Goal: Transaction & Acquisition: Book appointment/travel/reservation

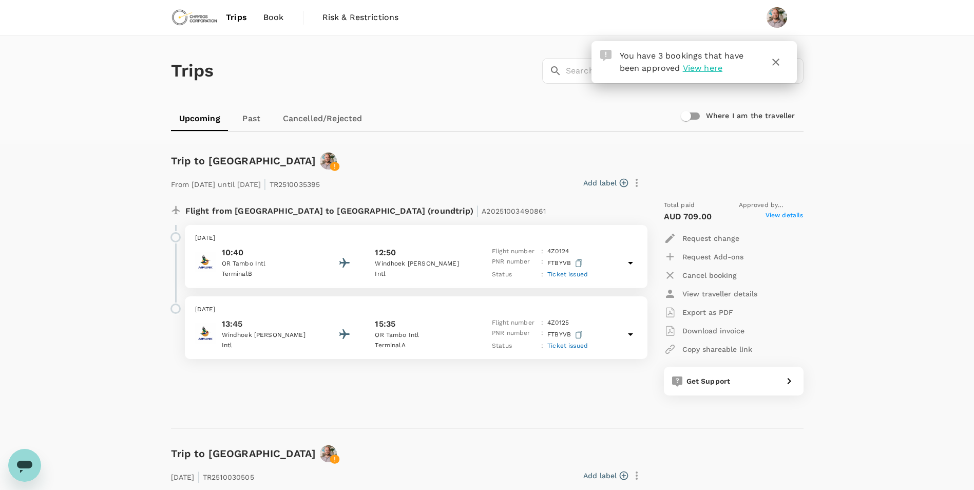
click at [273, 17] on span "Book" at bounding box center [274, 17] width 21 height 12
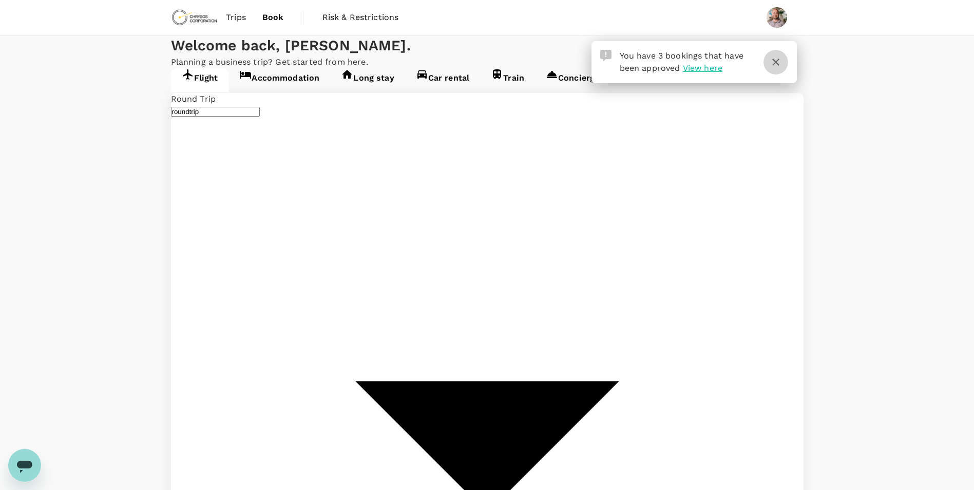
click at [760, 64] on icon "button" at bounding box center [776, 62] width 12 height 12
click at [303, 92] on link "Accommodation" at bounding box center [280, 80] width 102 height 24
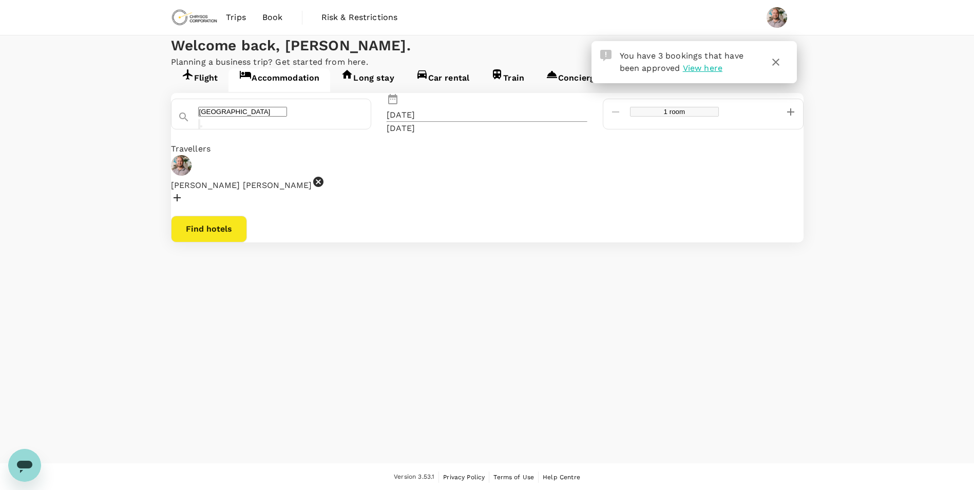
click at [760, 62] on icon "button" at bounding box center [776, 62] width 7 height 7
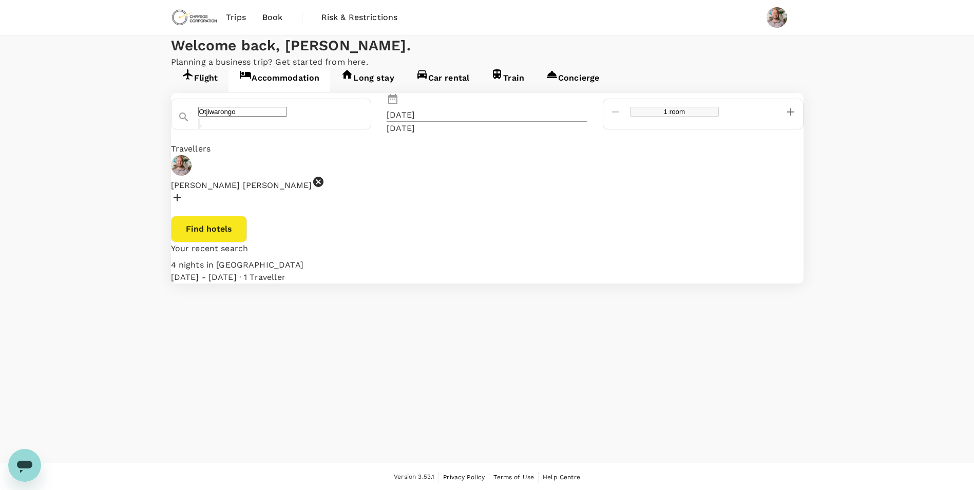
click at [287, 117] on input "Otjiwarongo" at bounding box center [242, 112] width 89 height 10
type input "[GEOGRAPHIC_DATA]"
click at [415, 121] on div "[DATE]" at bounding box center [401, 115] width 28 height 12
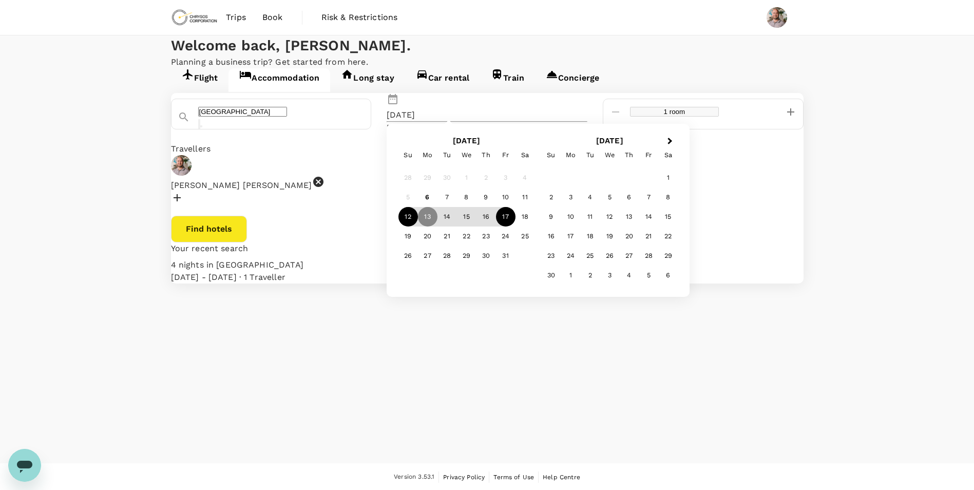
click at [418, 227] on div "12" at bounding box center [409, 217] width 20 height 20
click at [438, 227] on div "13" at bounding box center [428, 217] width 20 height 20
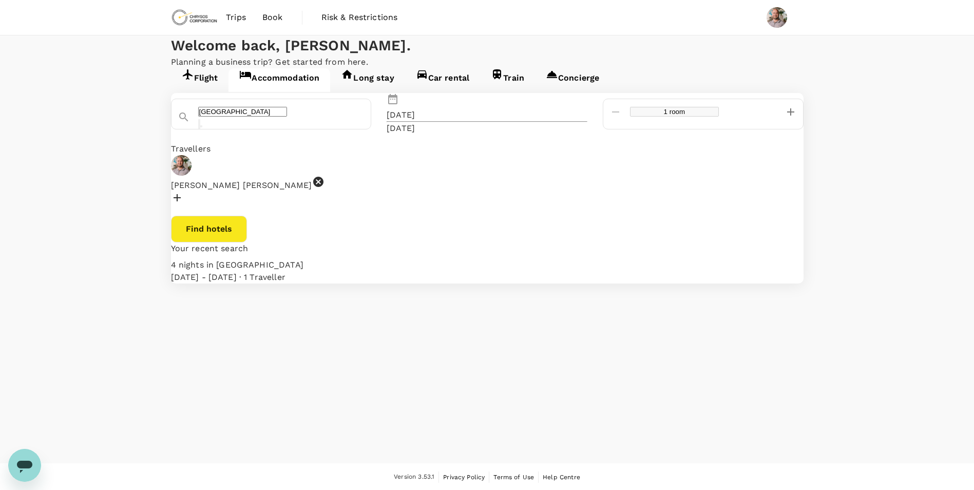
click at [247, 242] on button "Find hotels" at bounding box center [209, 229] width 76 height 27
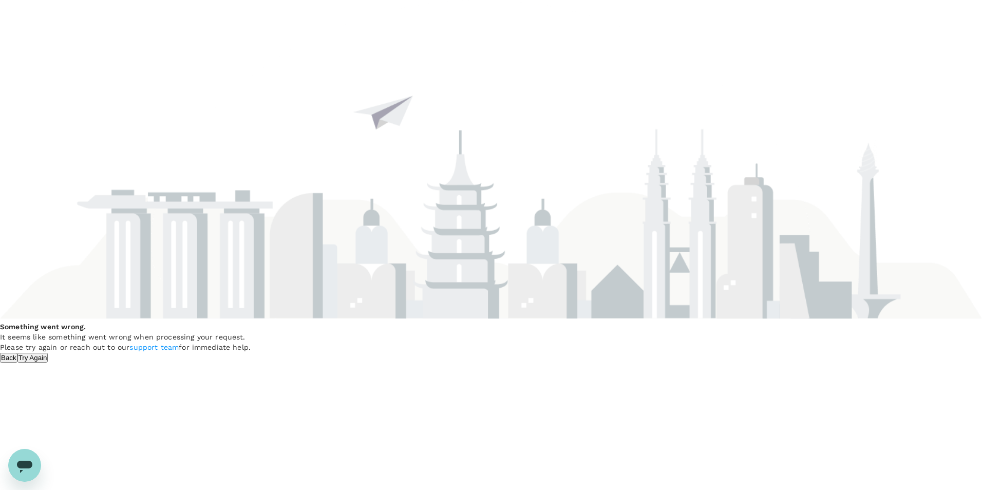
click at [48, 353] on button "Try Again" at bounding box center [32, 358] width 31 height 10
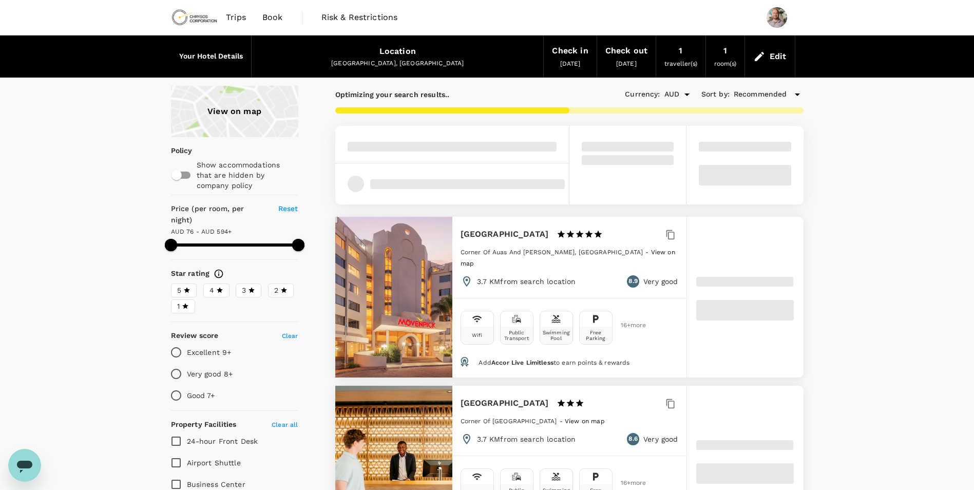
type input "593.05"
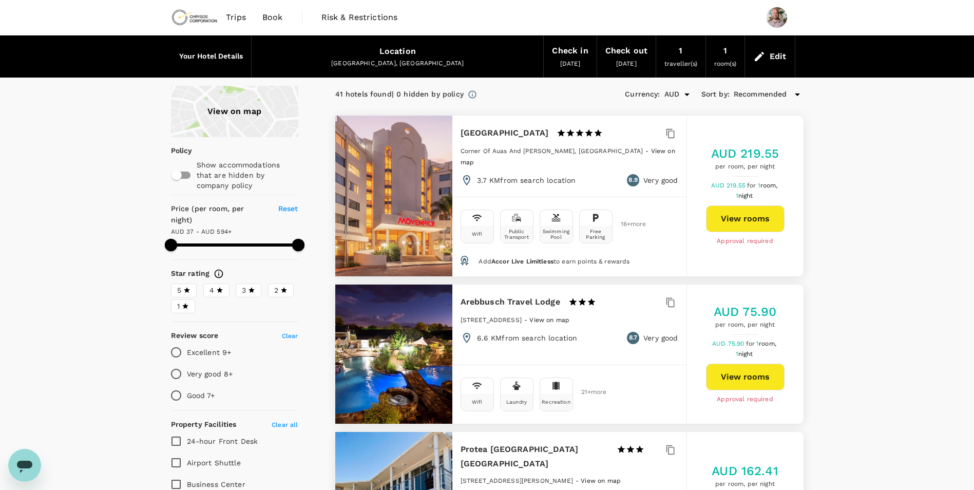
type input "37.05"
type input "593.05"
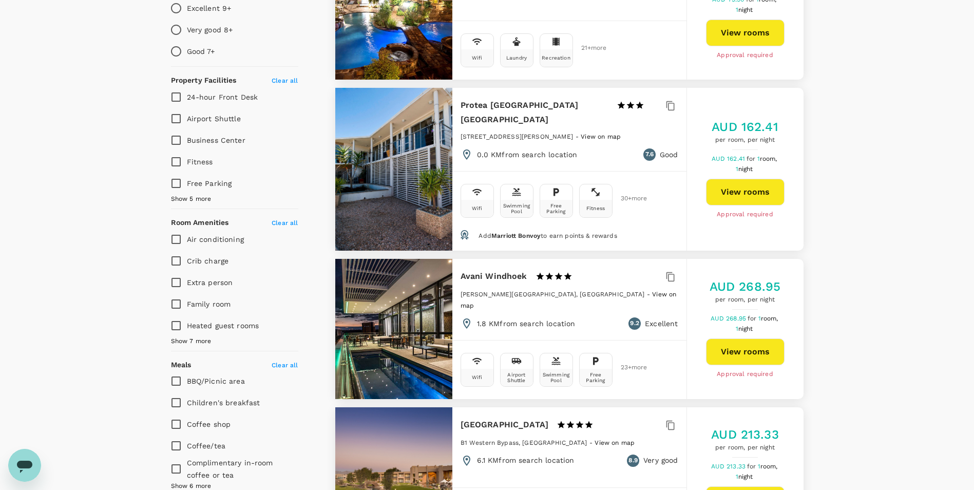
scroll to position [360, 0]
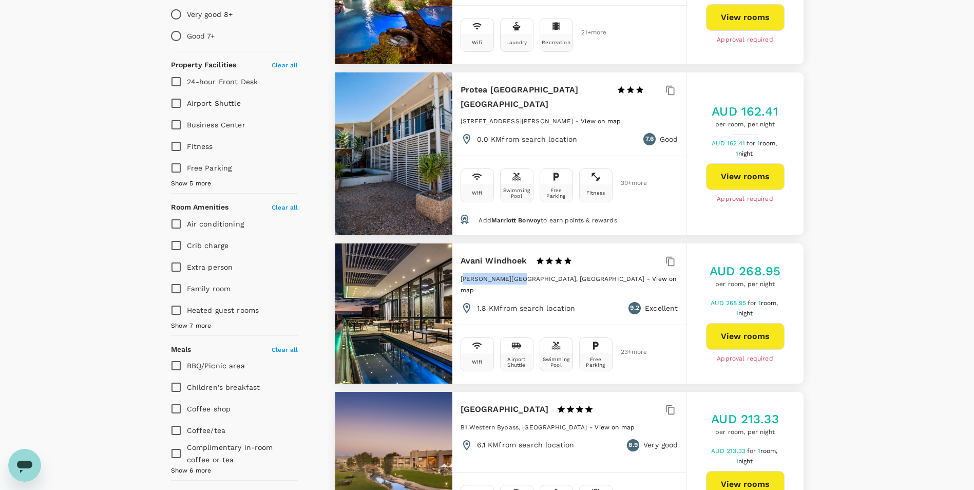
drag, startPoint x: 463, startPoint y: 253, endPoint x: 516, endPoint y: 258, distance: 52.6
click at [516, 273] on div "Gustav Voigts Centre, Windhoek - View on map" at bounding box center [570, 287] width 218 height 29
click at [744, 323] on button "View rooms" at bounding box center [745, 336] width 79 height 27
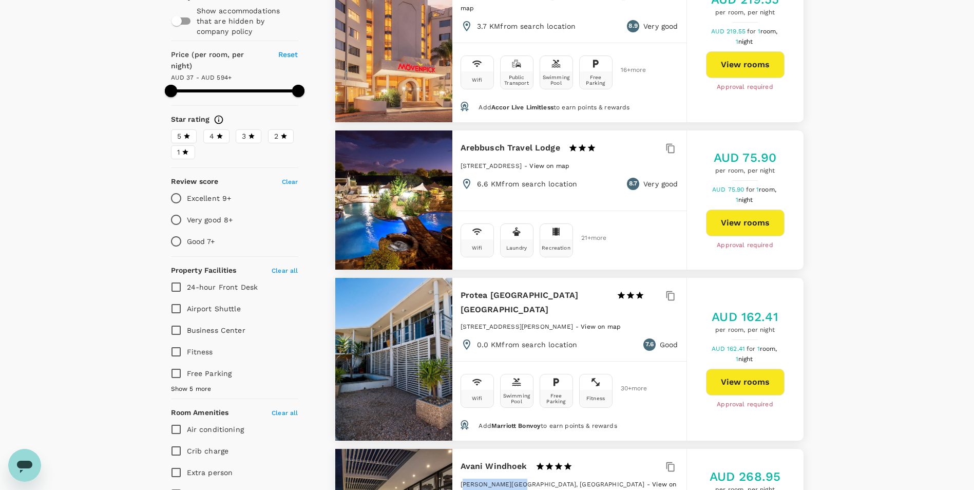
scroll to position [0, 0]
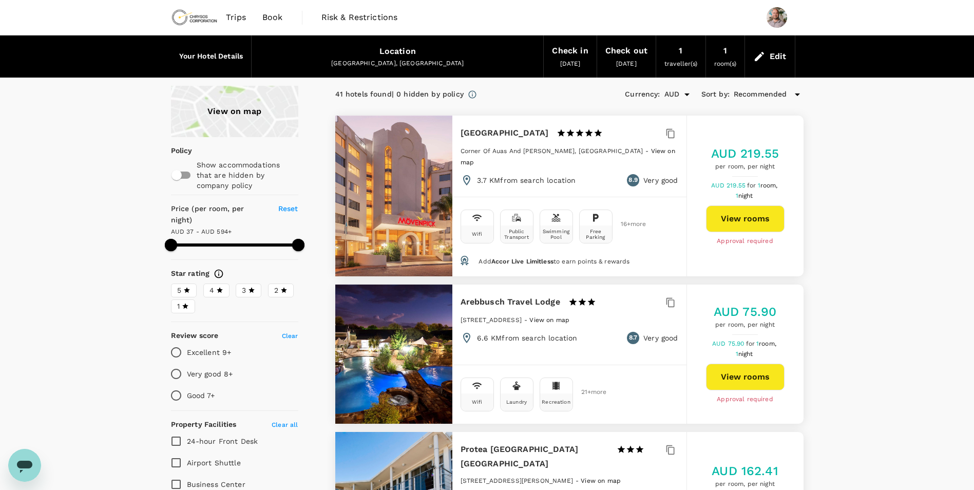
click at [765, 56] on icon at bounding box center [760, 56] width 12 height 12
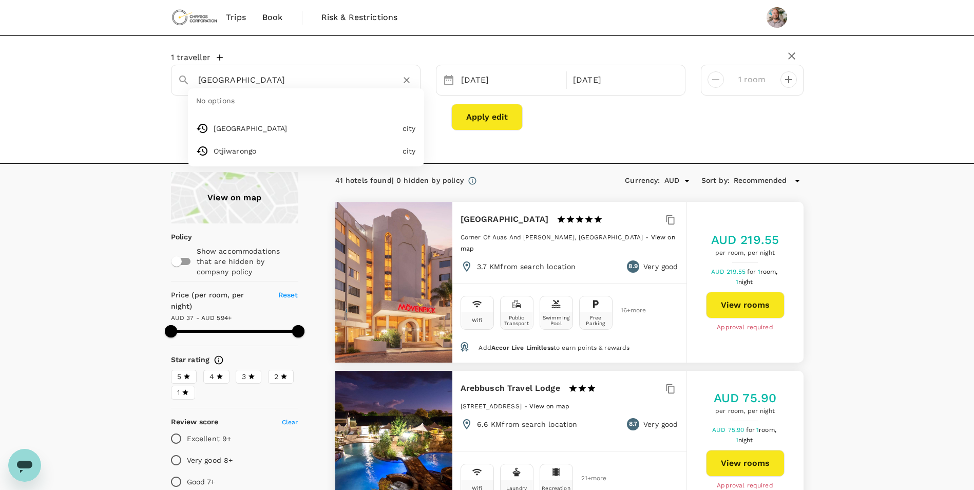
drag, startPoint x: 284, startPoint y: 79, endPoint x: 166, endPoint y: 81, distance: 117.6
click at [166, 81] on div "Windhoek No options Windhoek city Otjiwarongo city 12 Oct 13 Oct 1 room" at bounding box center [487, 80] width 648 height 31
type input "Otjiwarongo"
click at [295, 89] on div "Otjiwarongo" at bounding box center [296, 80] width 250 height 31
click at [485, 77] on div "[DATE]" at bounding box center [511, 80] width 108 height 20
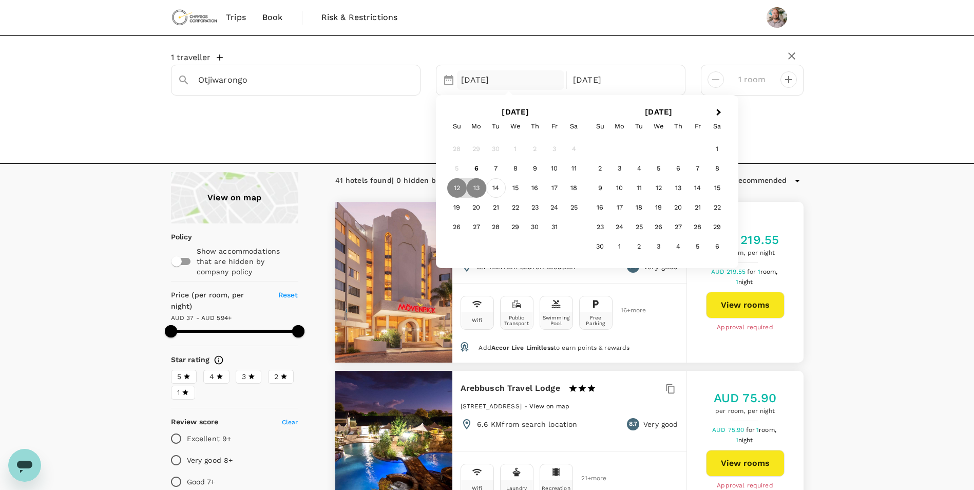
type input "593.05"
click at [472, 191] on div "13" at bounding box center [477, 188] width 20 height 20
click at [518, 191] on div "15" at bounding box center [516, 189] width 20 height 20
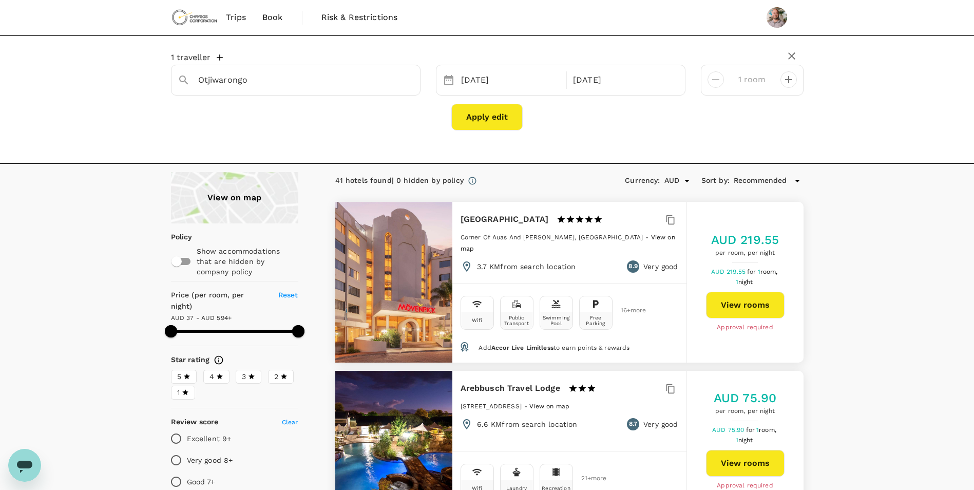
click at [499, 126] on button "Apply edit" at bounding box center [486, 117] width 71 height 27
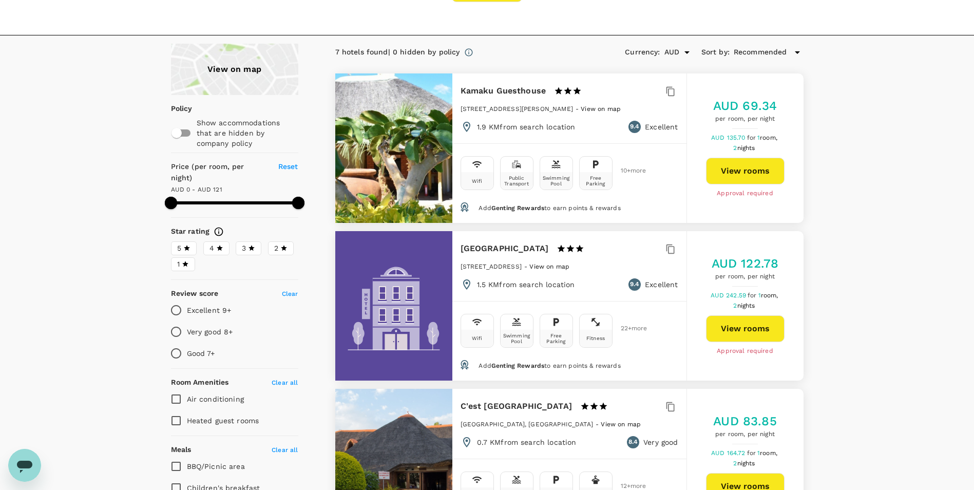
scroll to position [186, 0]
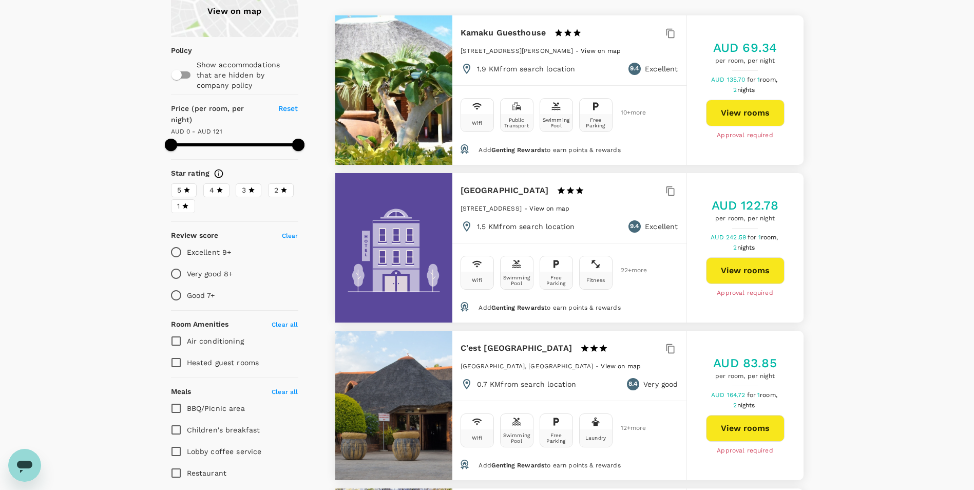
click at [763, 278] on button "View rooms" at bounding box center [745, 270] width 79 height 27
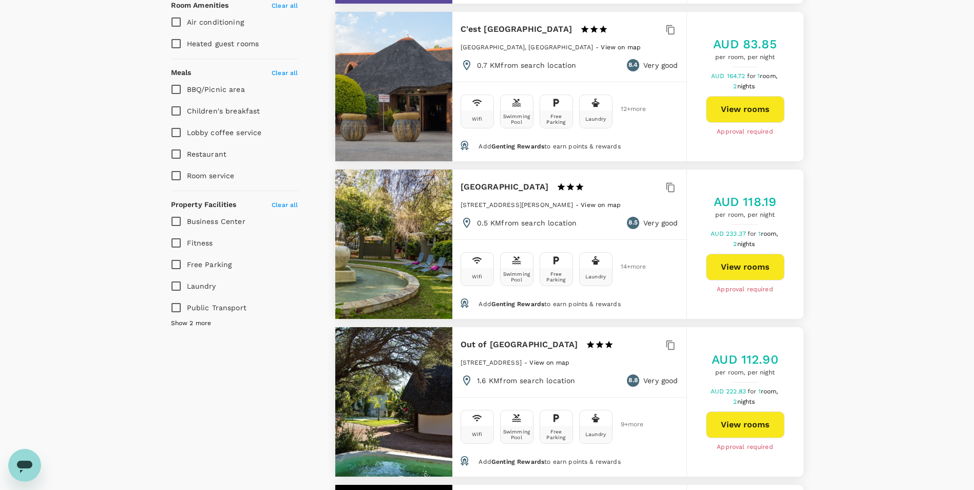
scroll to position [565, 0]
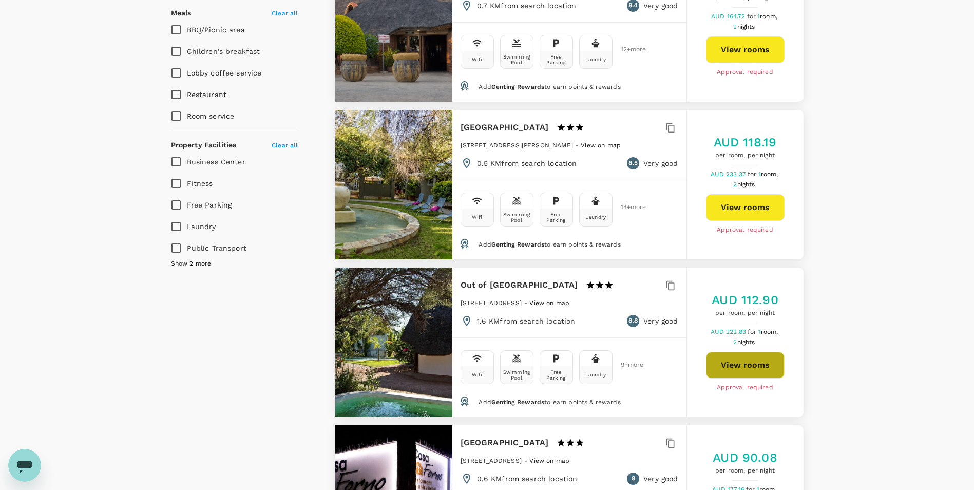
click at [746, 370] on button "View rooms" at bounding box center [745, 365] width 79 height 27
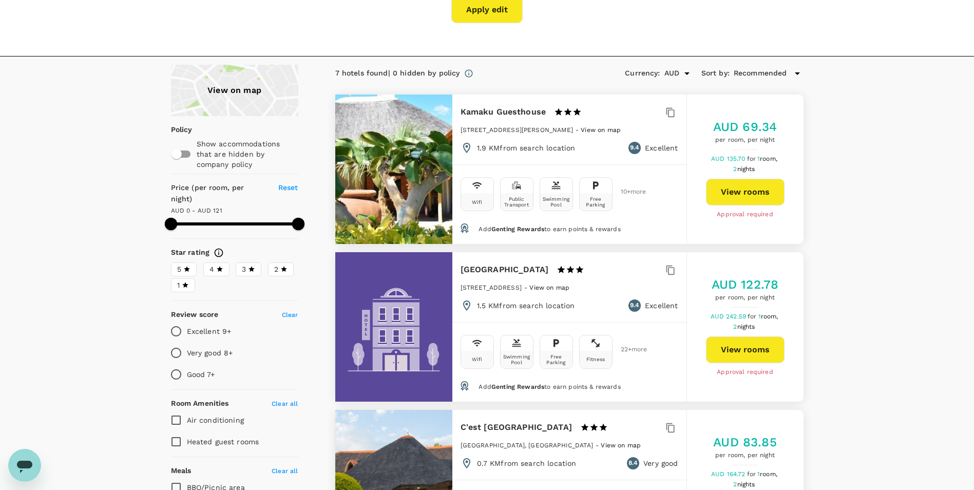
scroll to position [0, 0]
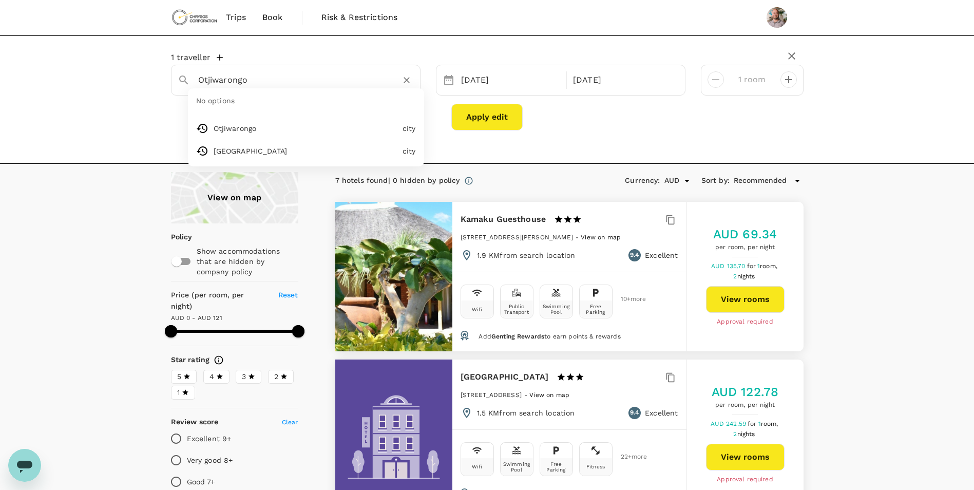
click at [270, 79] on input "Otjiwarongo" at bounding box center [291, 80] width 187 height 16
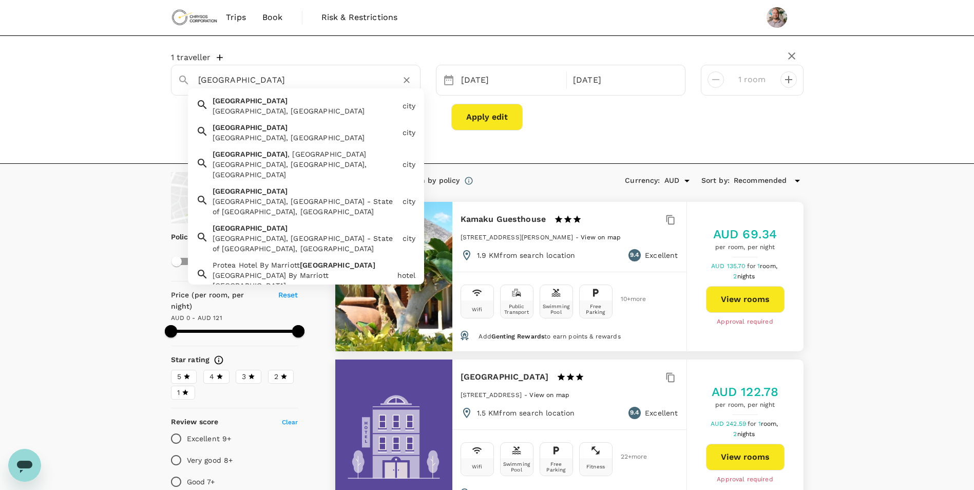
click at [272, 107] on div "Luanda, Angola" at bounding box center [306, 111] width 186 height 10
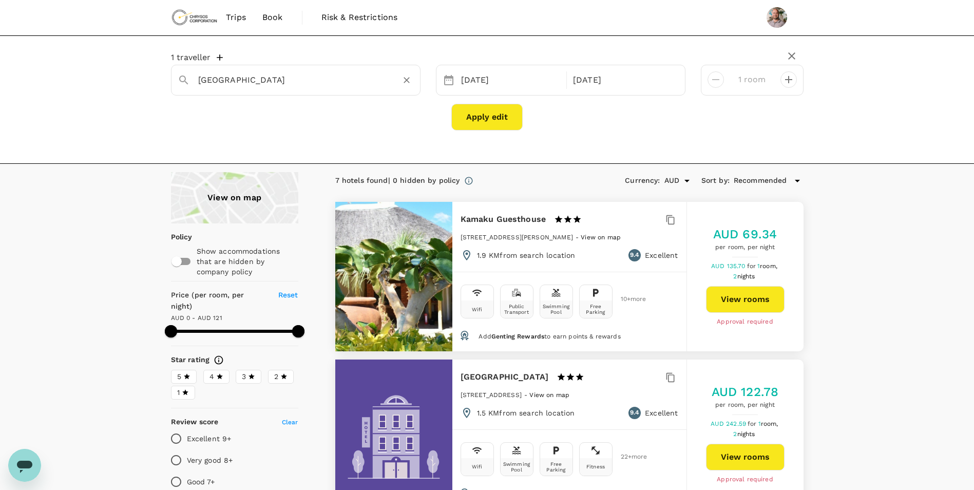
type input "Luanda"
click at [463, 116] on button "Apply edit" at bounding box center [486, 117] width 71 height 27
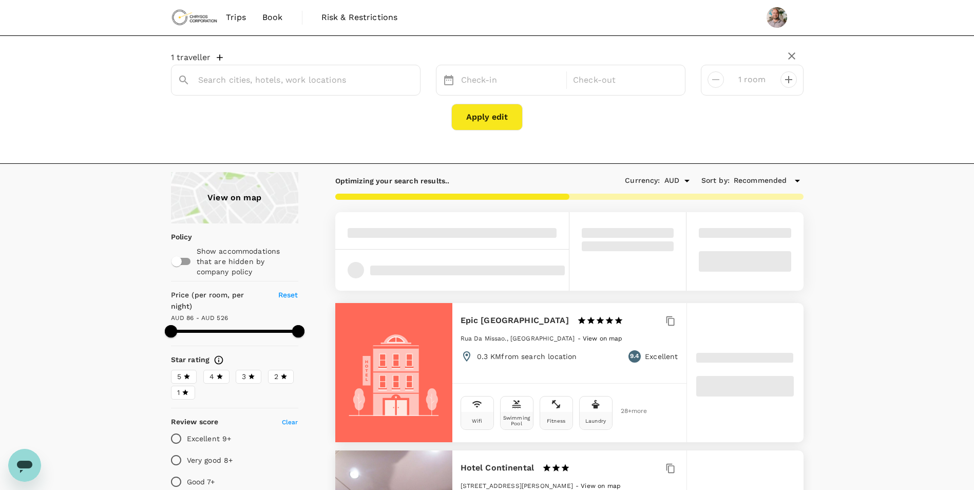
type input "Luanda"
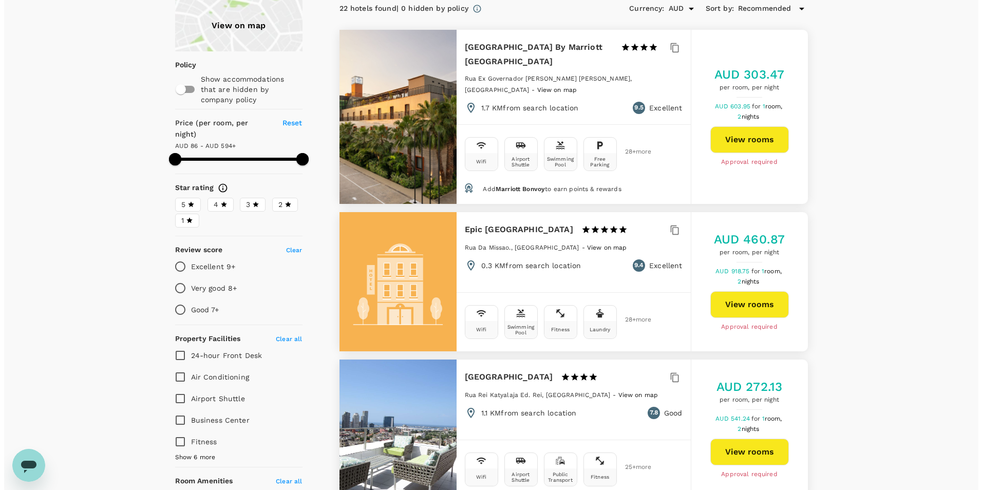
scroll to position [154, 0]
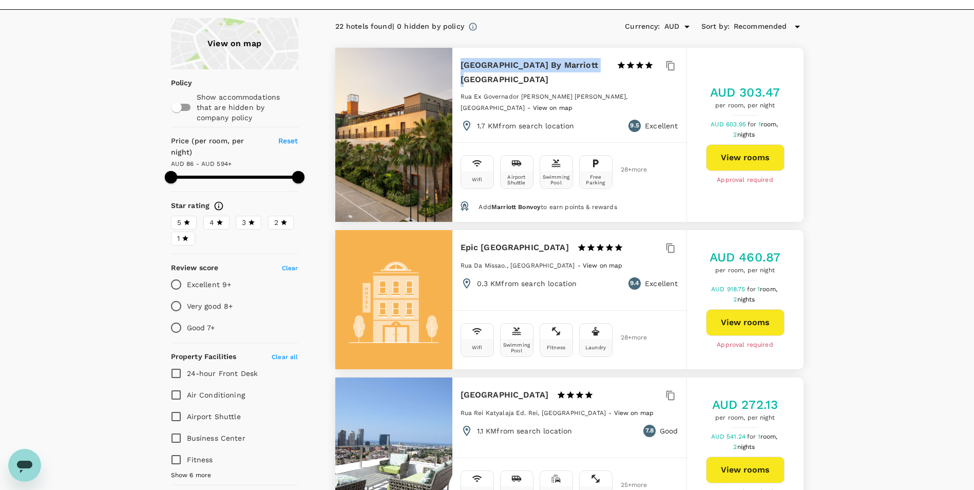
drag, startPoint x: 462, startPoint y: 65, endPoint x: 591, endPoint y: 71, distance: 129.6
click at [591, 71] on h6 "Protea Hotel By Marriott Luanda" at bounding box center [535, 72] width 148 height 29
copy h6 "Protea Hotel By Marriott Luanda"
click at [750, 144] on button "View rooms" at bounding box center [745, 157] width 79 height 27
type input "593.48"
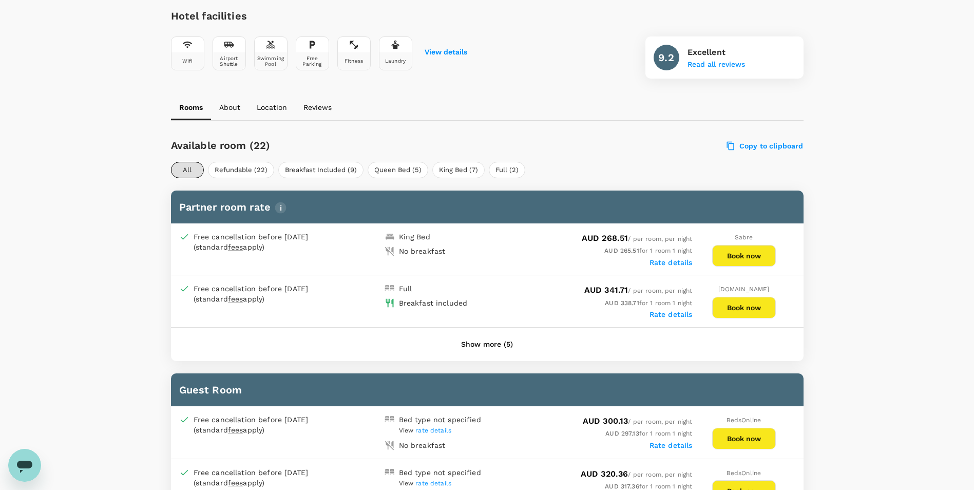
scroll to position [308, 0]
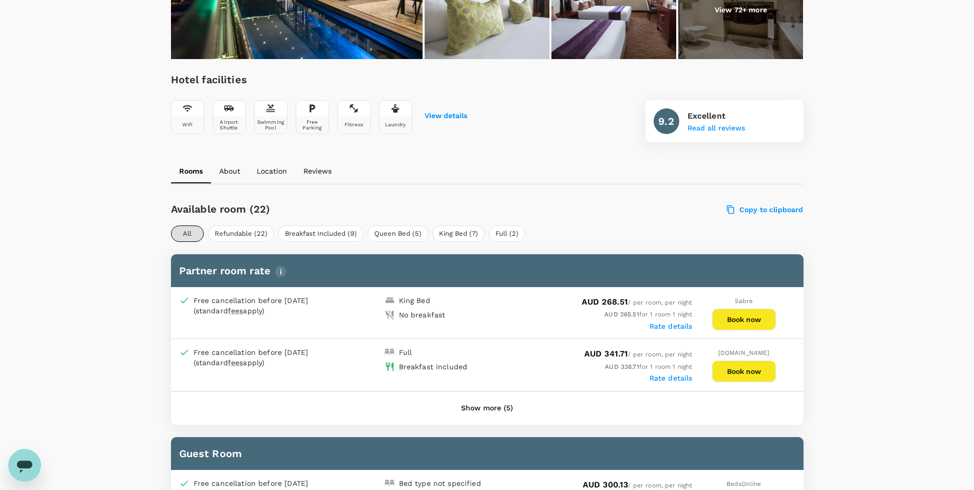
click at [459, 409] on button "Show more (5)" at bounding box center [487, 408] width 81 height 25
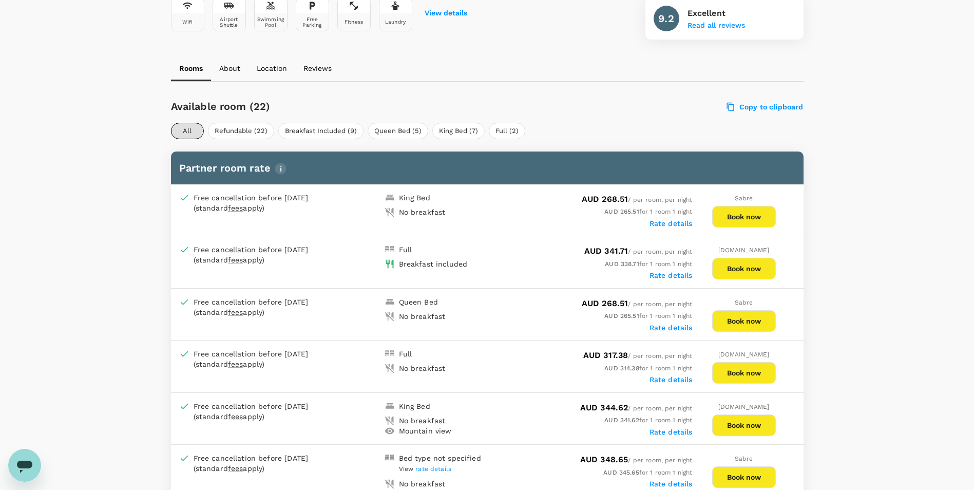
scroll to position [360, 0]
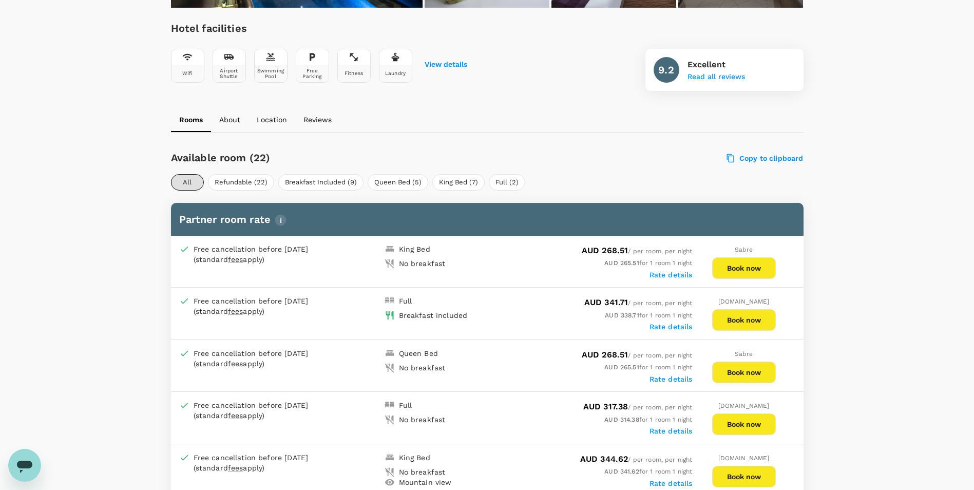
click at [680, 276] on label "Rate details" at bounding box center [671, 275] width 43 height 8
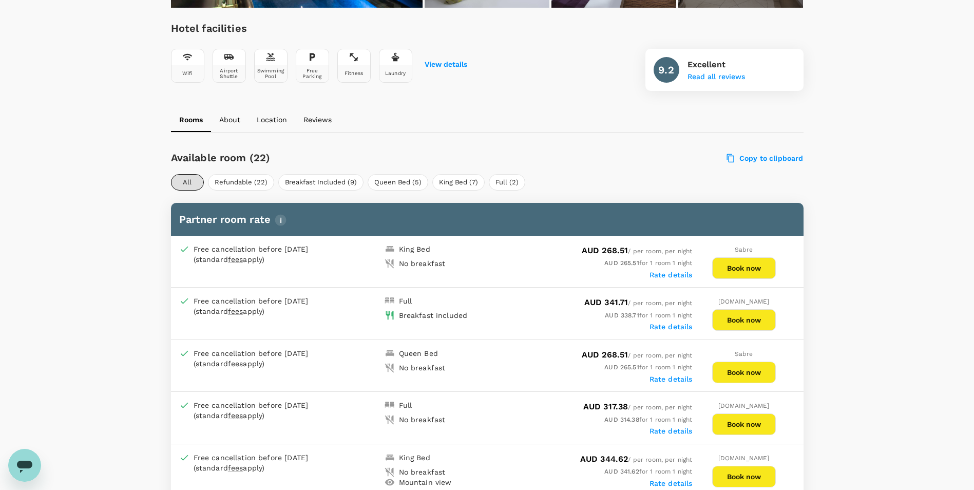
click at [672, 329] on label "Rate details" at bounding box center [671, 327] width 43 height 8
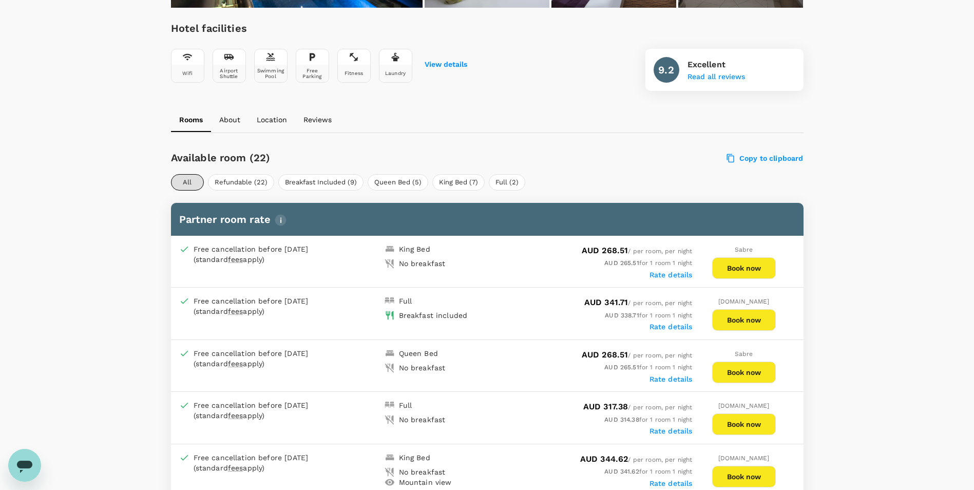
click at [745, 316] on button "Book now" at bounding box center [744, 320] width 64 height 22
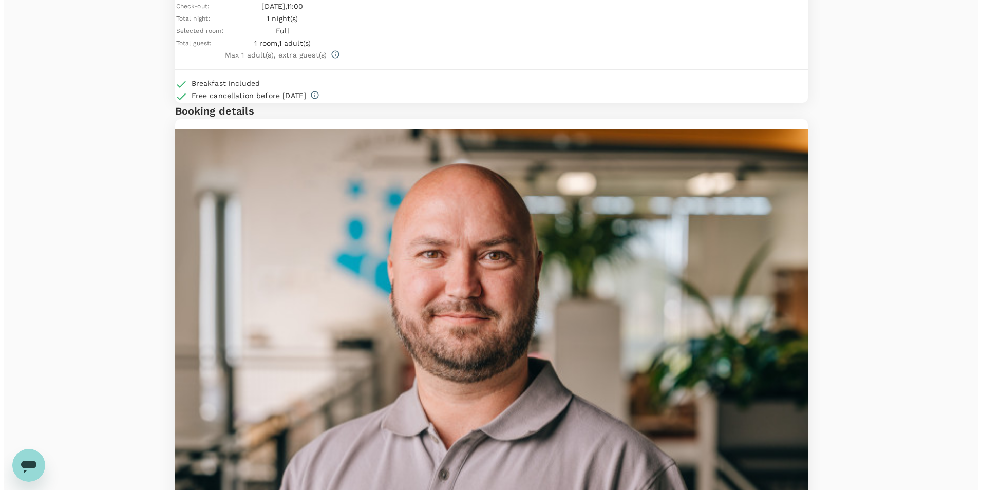
scroll to position [67, 0]
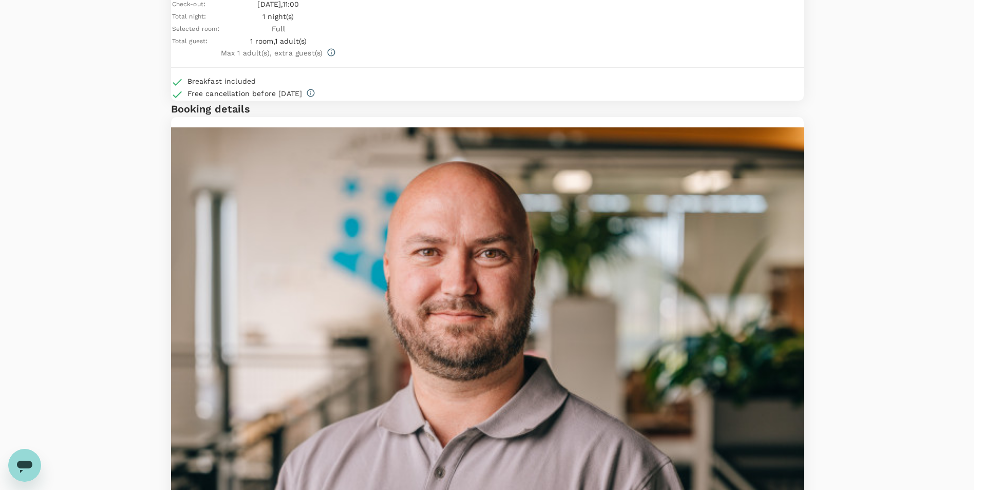
type input "9c4289b1-14a3-4119-8736-521306e5ca8f"
type textarea "Namibia Trip with Emmanuel"
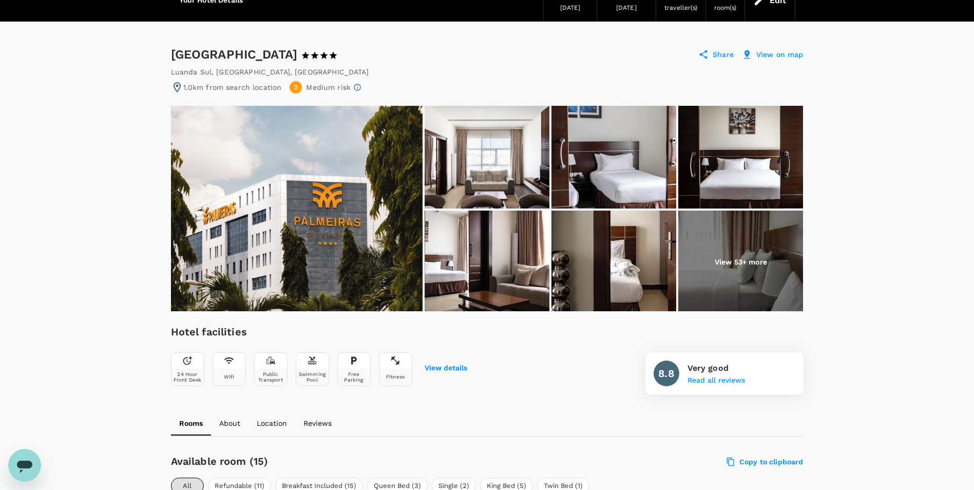
scroll to position [51, 0]
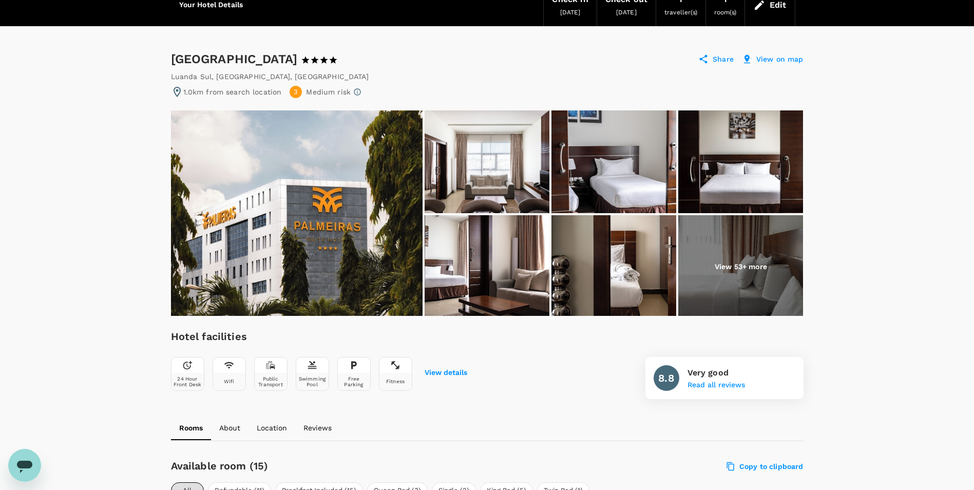
click at [329, 215] on img at bounding box center [297, 212] width 252 height 205
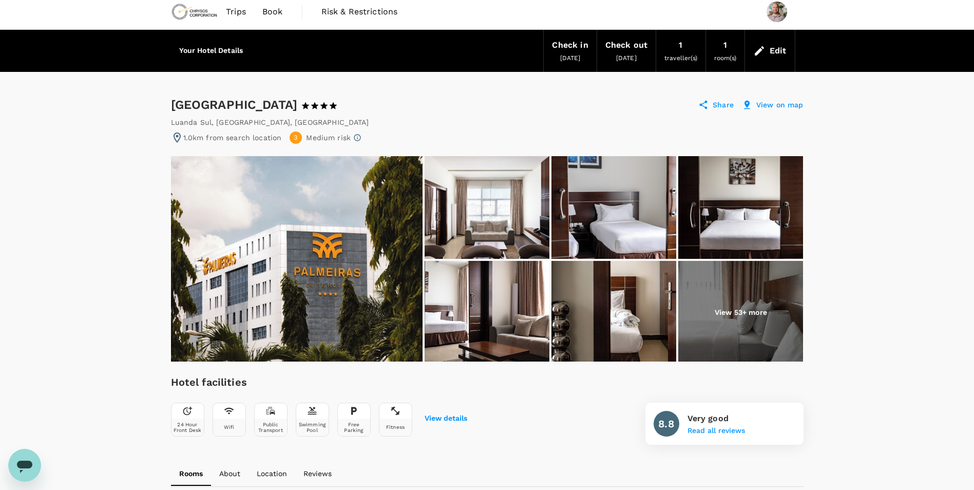
scroll to position [0, 0]
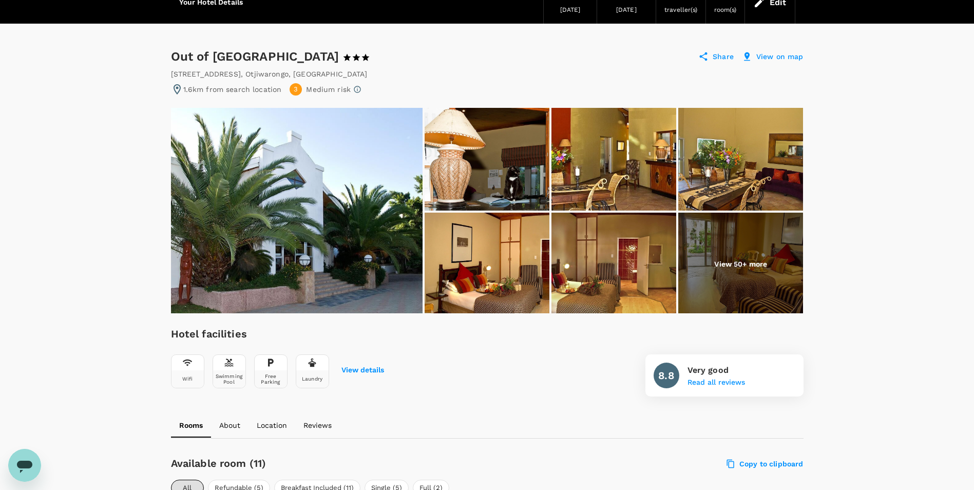
scroll to position [51, 0]
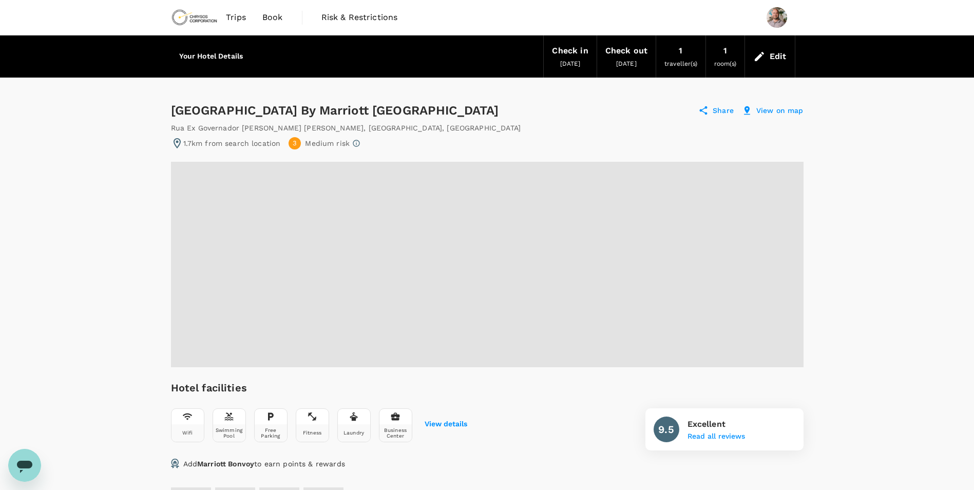
radio input "true"
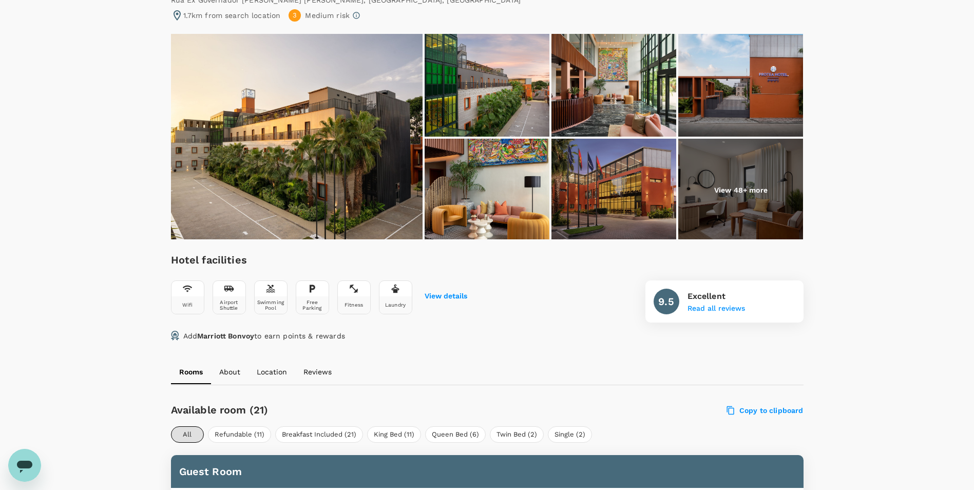
scroll to position [103, 0]
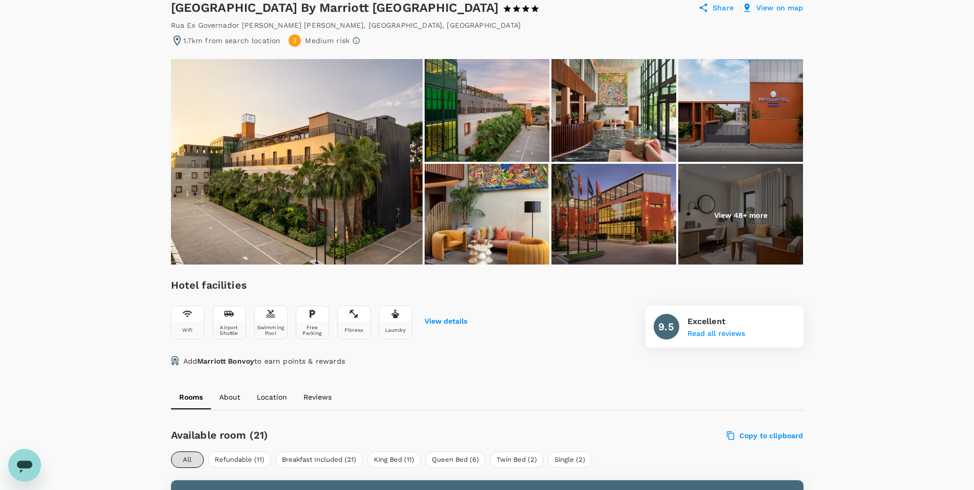
click at [269, 195] on img at bounding box center [297, 161] width 252 height 205
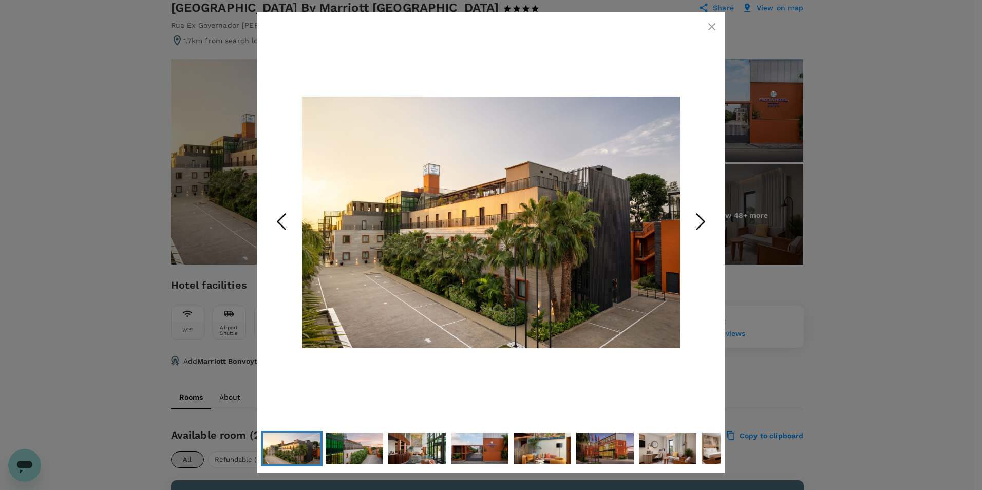
click at [699, 225] on icon "Next Slide" at bounding box center [700, 221] width 31 height 31
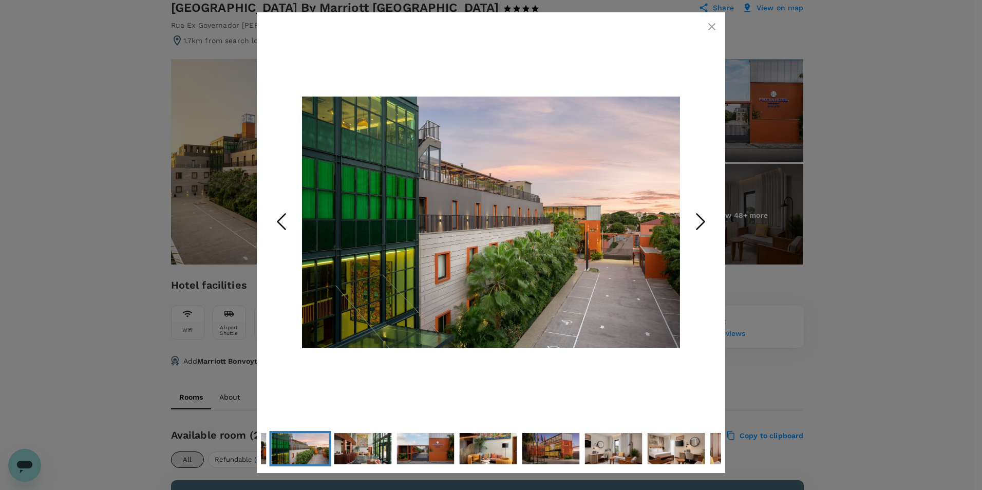
click at [699, 225] on icon "Next Slide" at bounding box center [700, 221] width 31 height 31
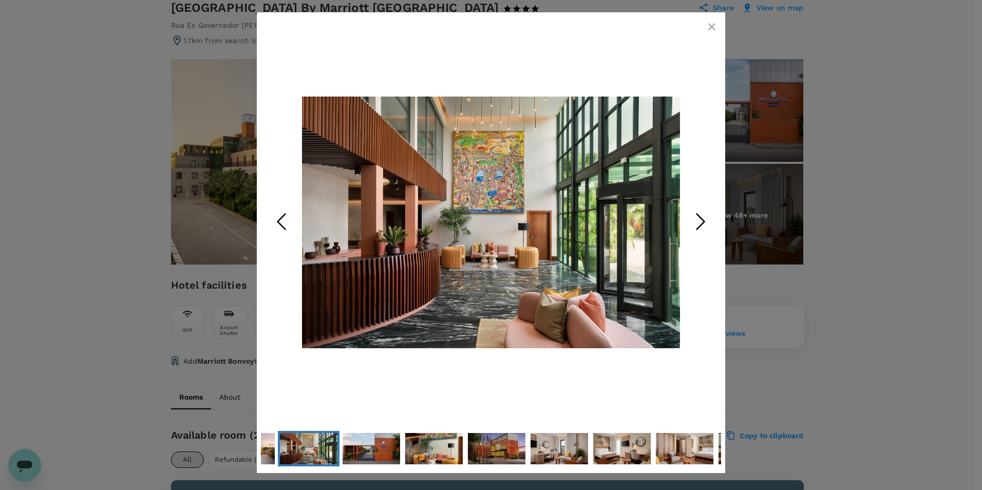
click at [699, 225] on icon "Next Slide" at bounding box center [700, 221] width 31 height 31
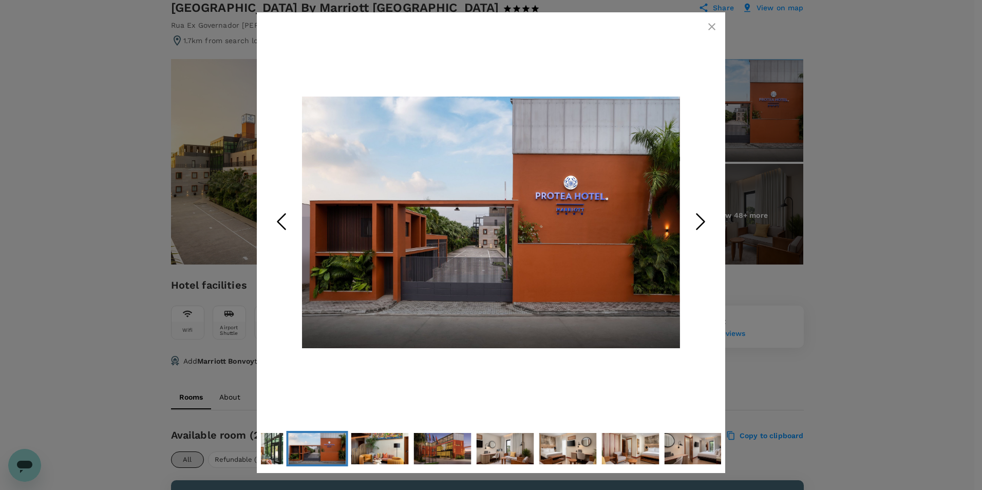
click at [699, 225] on icon "Next Slide" at bounding box center [700, 221] width 31 height 31
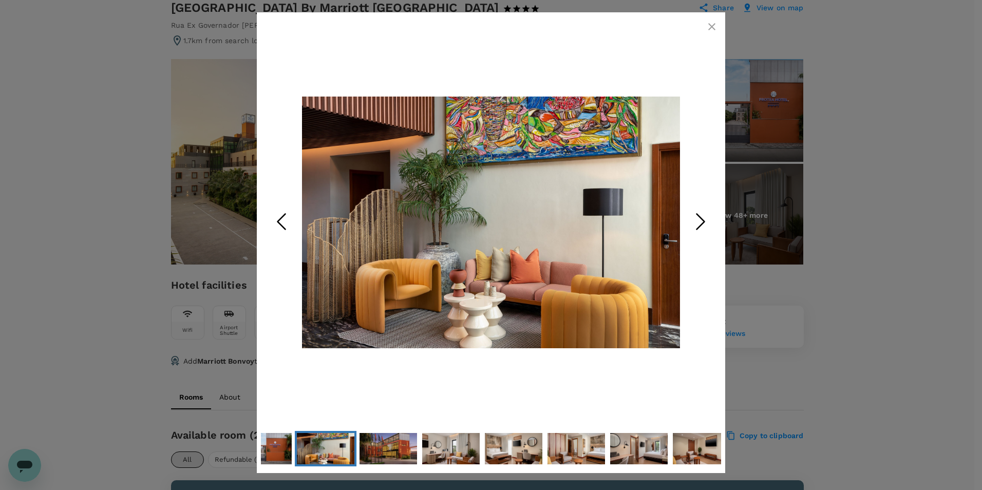
click at [699, 225] on icon "Next Slide" at bounding box center [700, 221] width 31 height 31
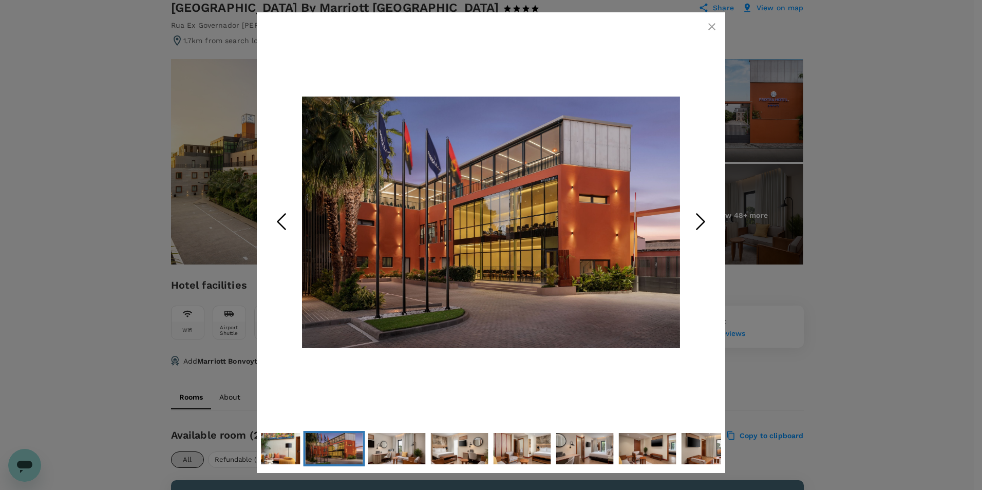
click at [699, 225] on icon "Next Slide" at bounding box center [700, 221] width 31 height 31
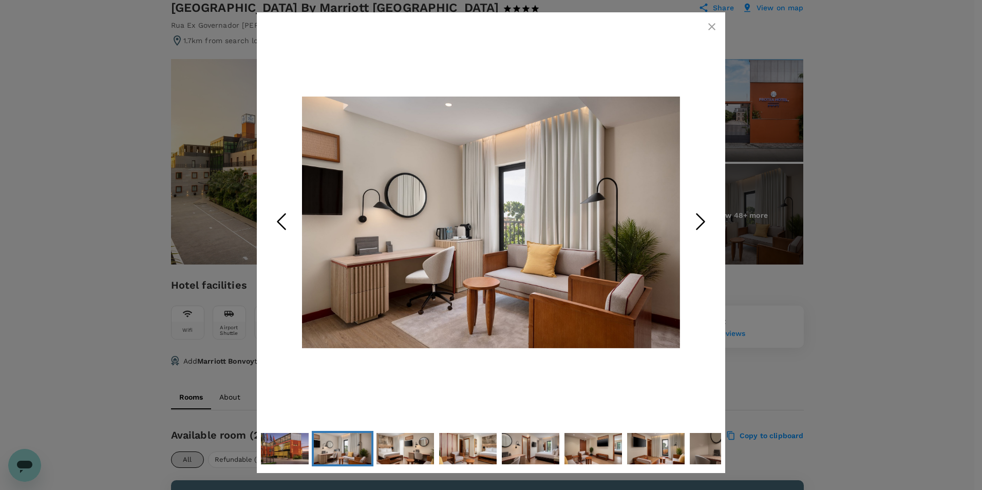
click at [699, 225] on icon "Next Slide" at bounding box center [700, 221] width 31 height 31
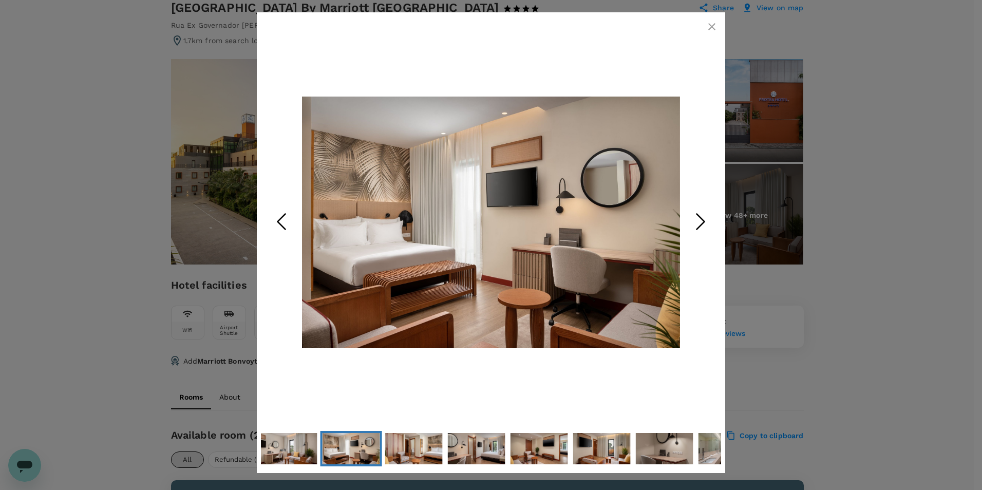
click at [699, 225] on icon "Next Slide" at bounding box center [700, 221] width 31 height 31
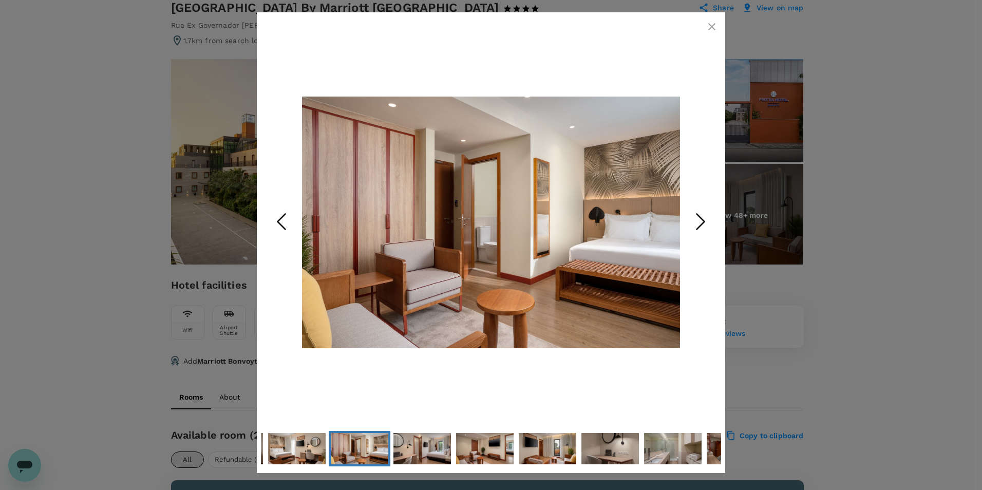
click at [699, 225] on icon "Next Slide" at bounding box center [700, 221] width 31 height 31
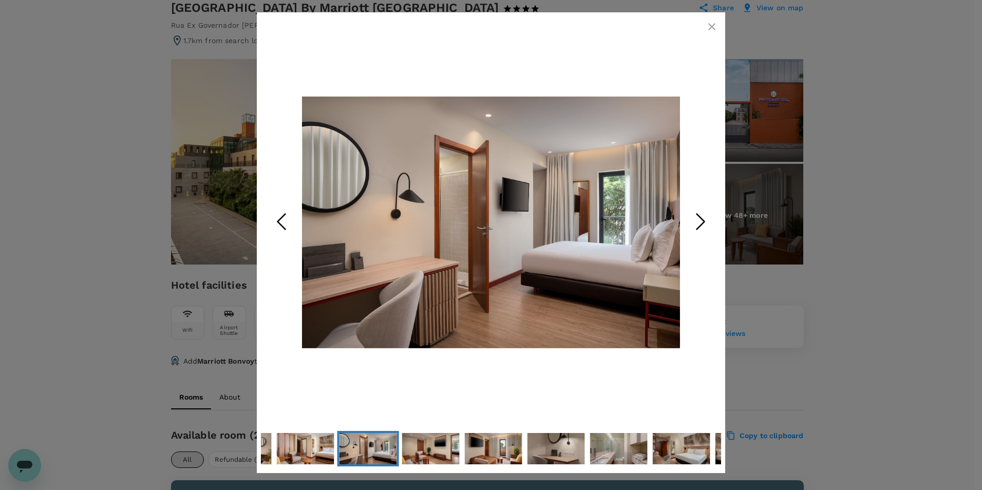
click at [699, 225] on icon "Next Slide" at bounding box center [700, 221] width 31 height 31
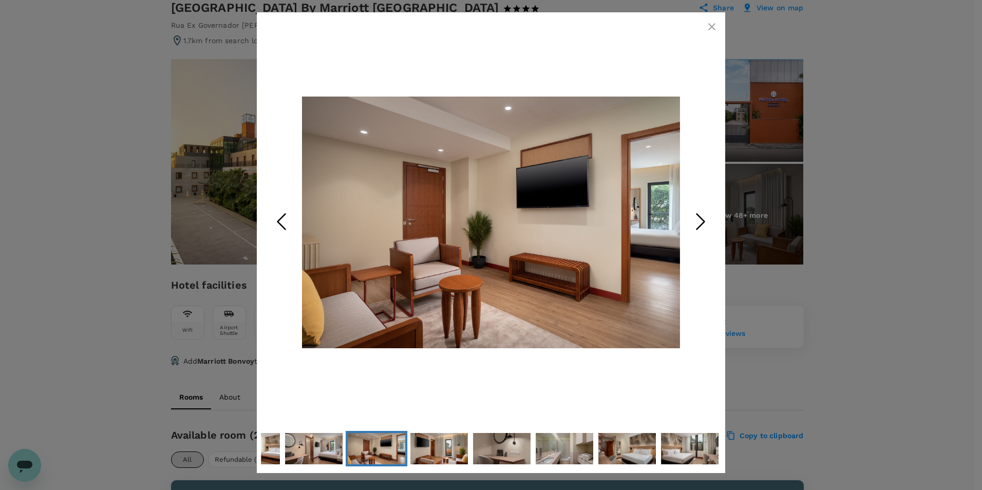
click at [699, 225] on icon "Next Slide" at bounding box center [700, 221] width 31 height 31
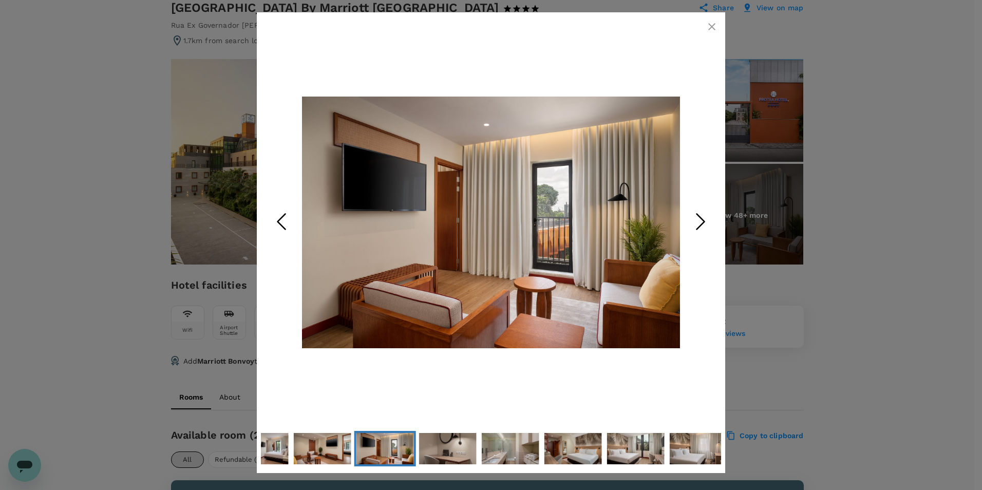
click at [699, 225] on icon "Next Slide" at bounding box center [700, 221] width 31 height 31
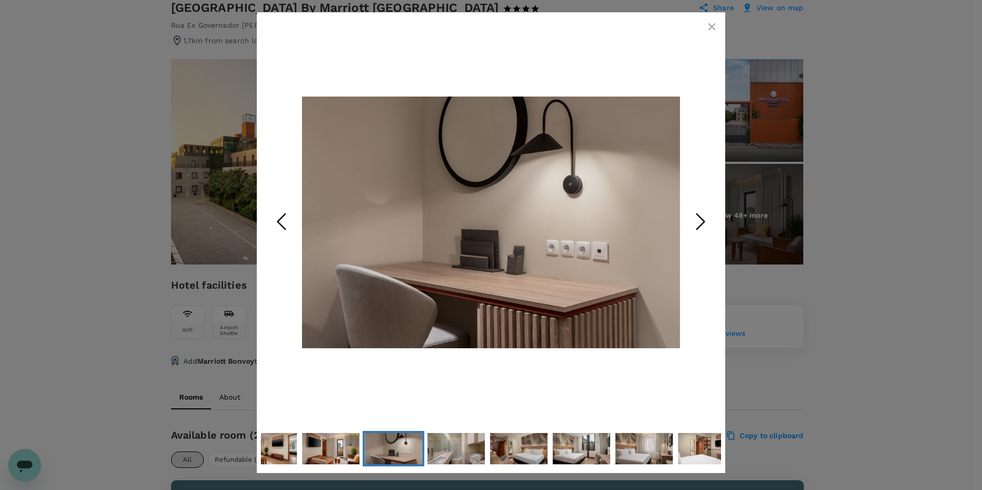
click at [699, 225] on icon "Next Slide" at bounding box center [700, 221] width 31 height 31
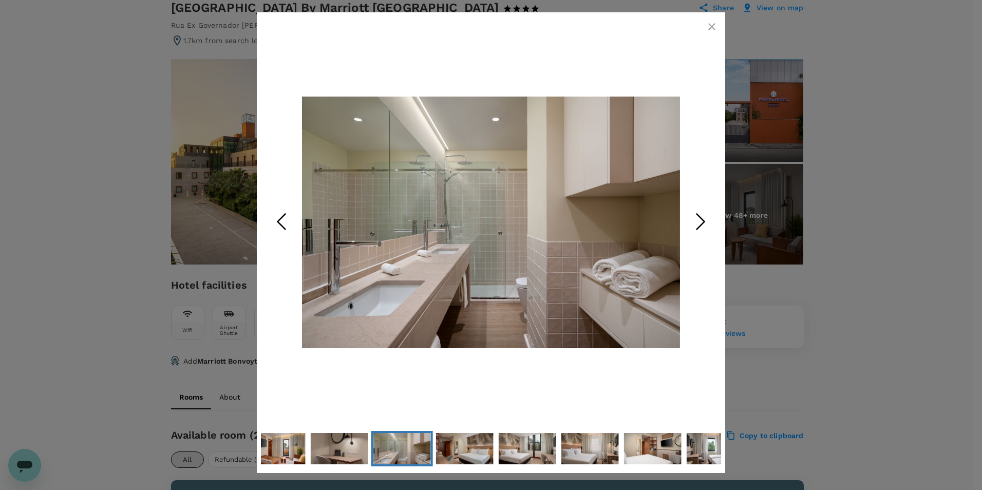
click at [699, 225] on icon "Next Slide" at bounding box center [700, 221] width 31 height 31
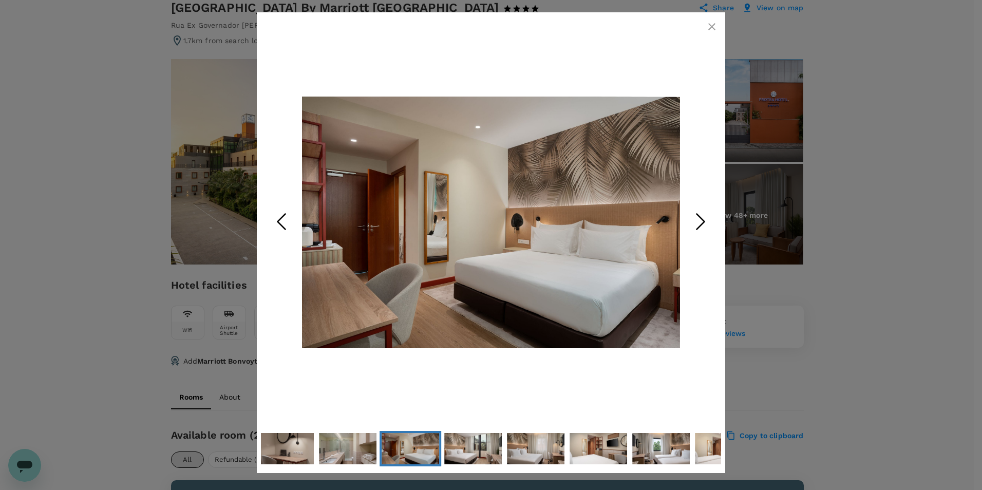
click at [699, 225] on icon "Next Slide" at bounding box center [700, 221] width 31 height 31
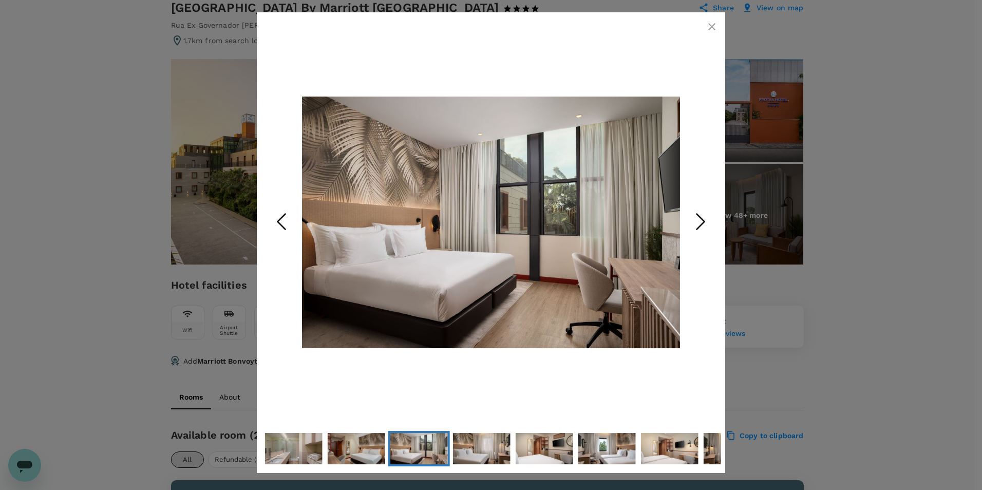
click at [699, 225] on icon "Next Slide" at bounding box center [700, 221] width 31 height 31
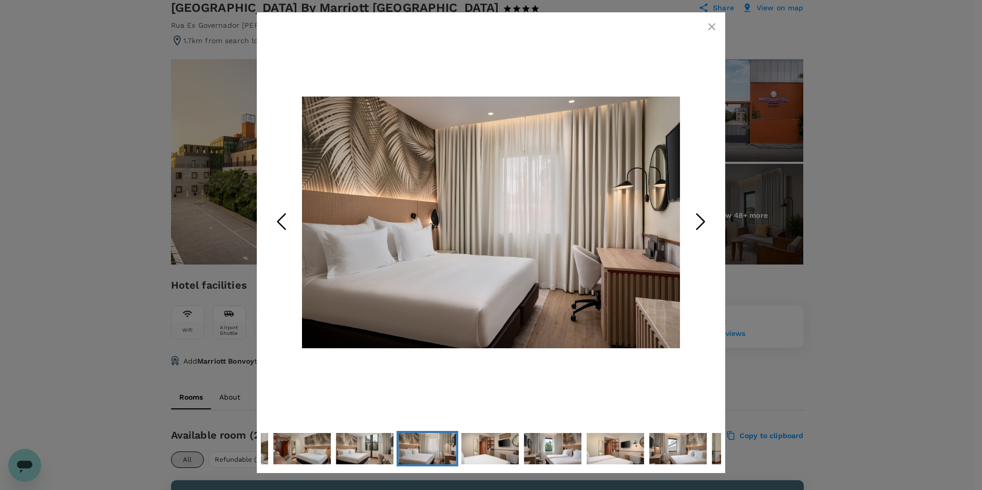
click at [699, 225] on icon "Next Slide" at bounding box center [700, 221] width 31 height 31
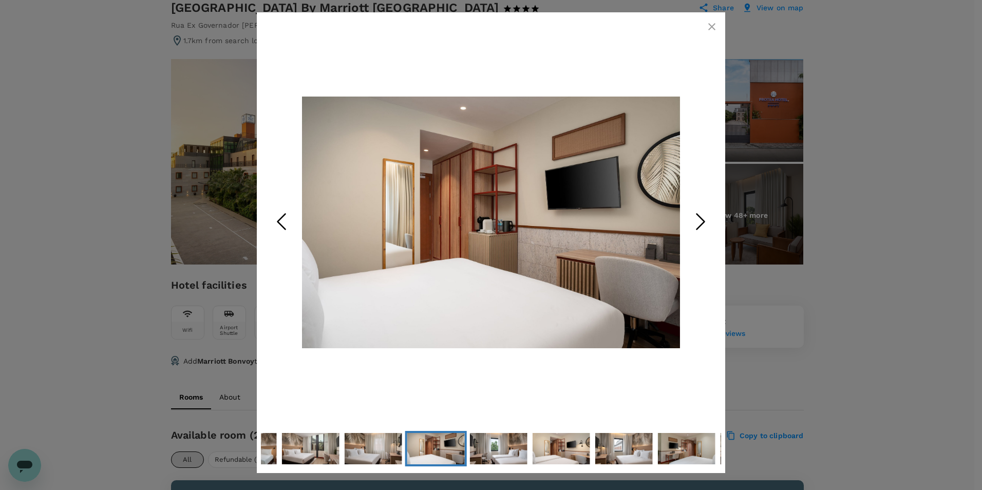
click at [699, 225] on icon "Next Slide" at bounding box center [700, 221] width 31 height 31
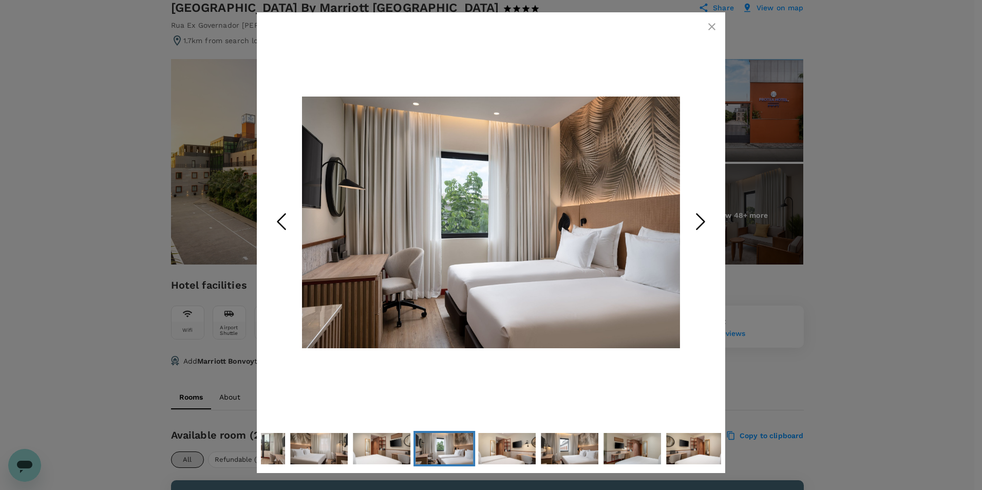
click at [699, 225] on icon "Next Slide" at bounding box center [700, 221] width 31 height 31
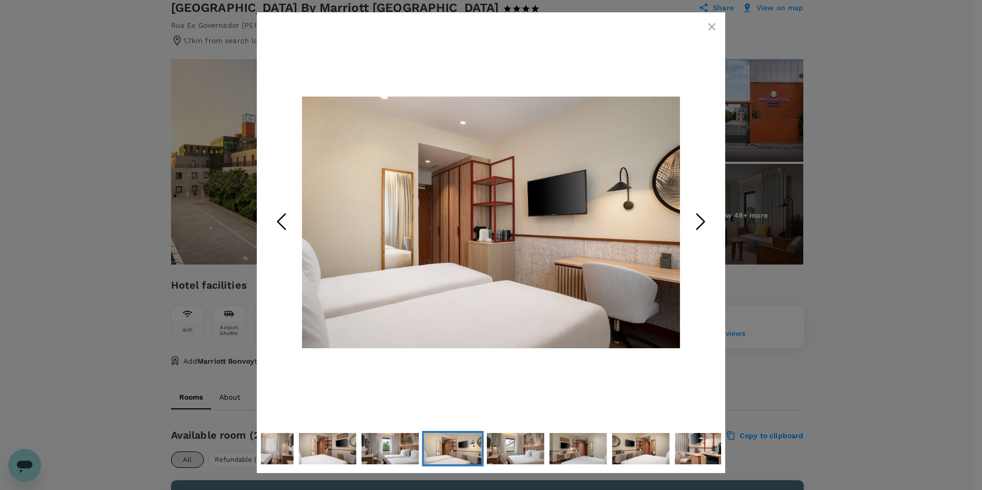
click at [699, 225] on icon "Next Slide" at bounding box center [700, 221] width 31 height 31
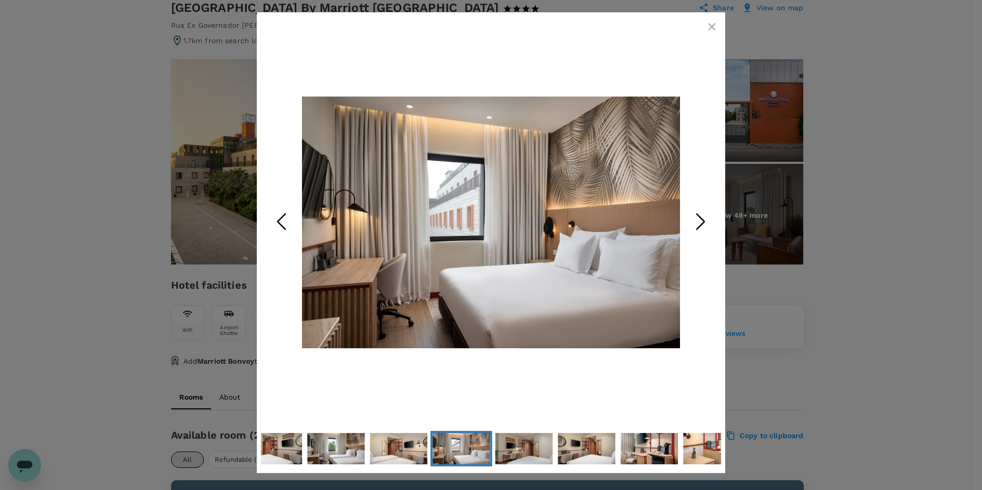
click at [699, 225] on icon "Next Slide" at bounding box center [700, 221] width 31 height 31
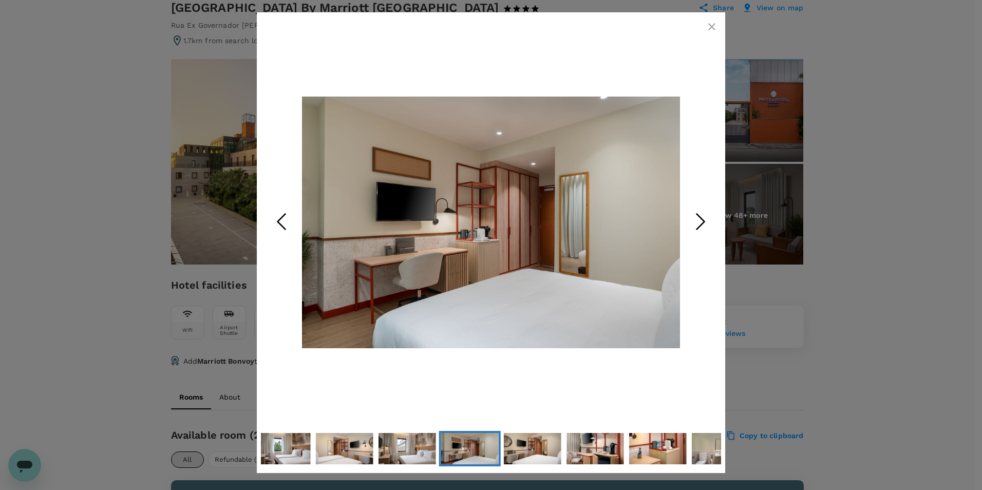
click at [699, 225] on icon "Next Slide" at bounding box center [700, 221] width 31 height 31
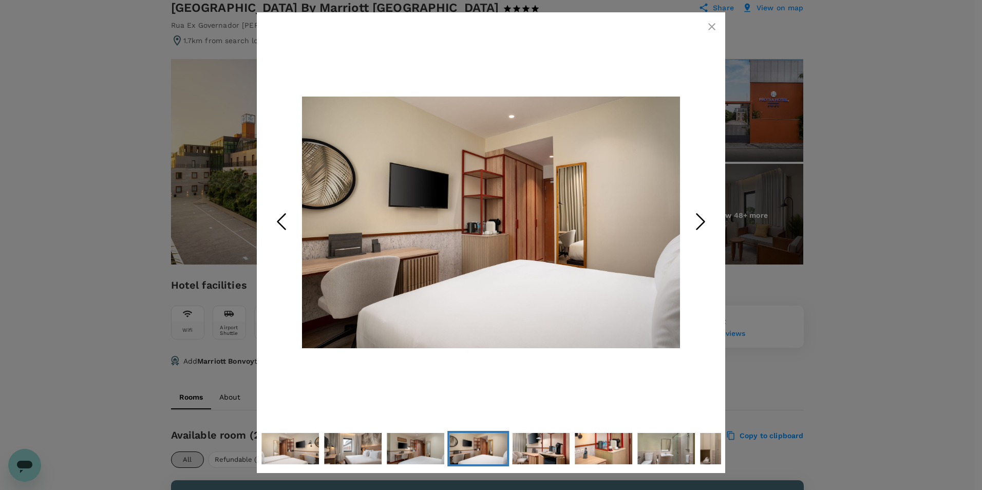
click at [699, 225] on icon "Next Slide" at bounding box center [700, 221] width 31 height 31
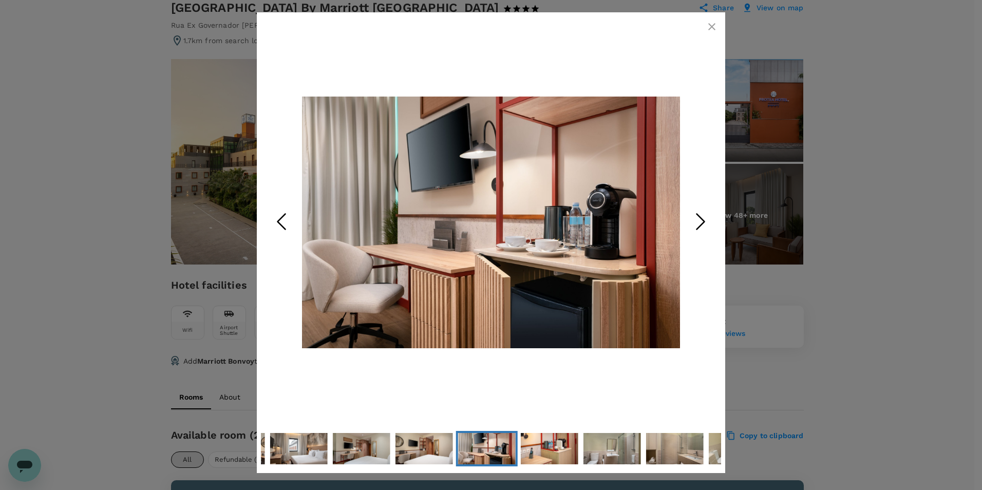
click at [699, 225] on icon "Next Slide" at bounding box center [700, 221] width 31 height 31
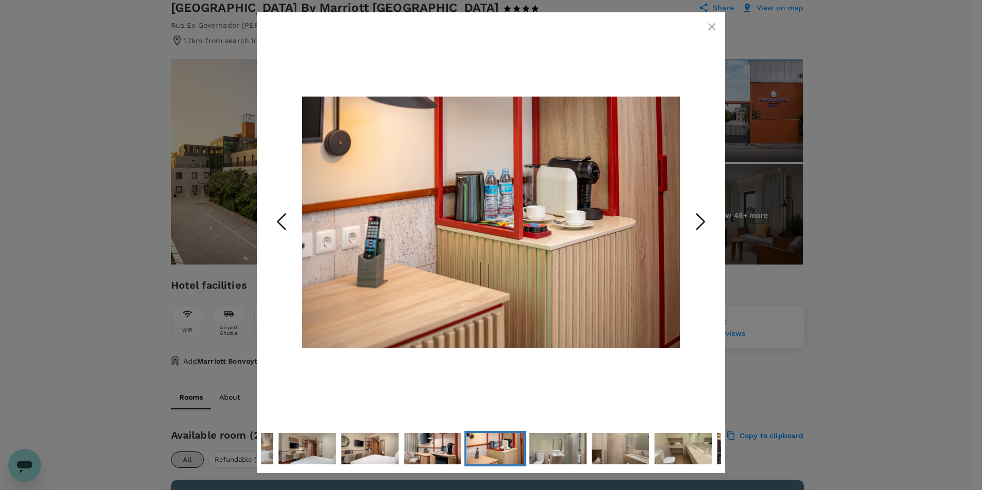
click at [699, 225] on icon "Next Slide" at bounding box center [700, 221] width 31 height 31
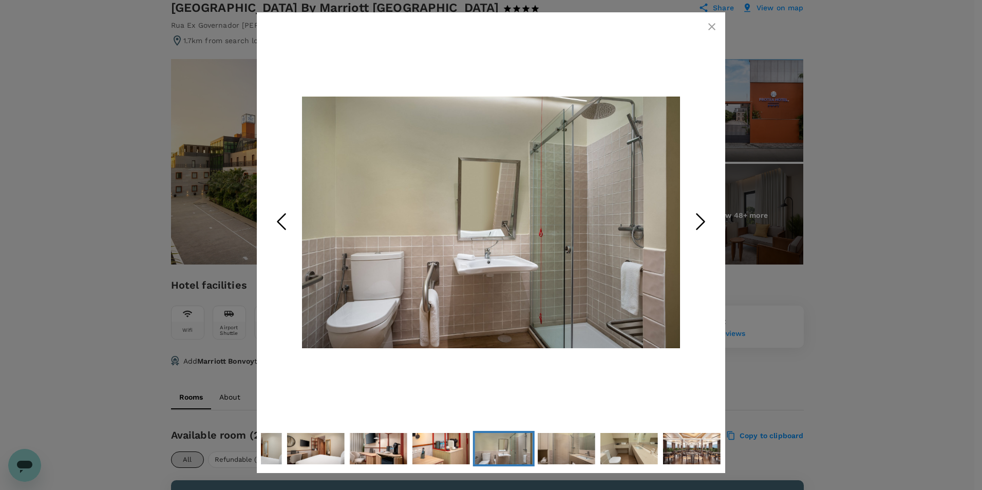
click at [699, 225] on icon "Next Slide" at bounding box center [700, 221] width 31 height 31
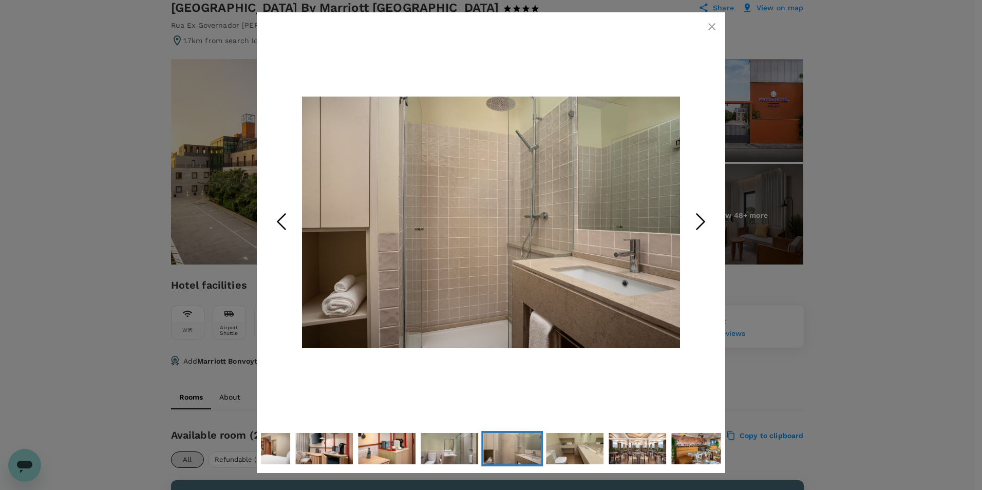
click at [699, 225] on icon "Next Slide" at bounding box center [700, 221] width 31 height 31
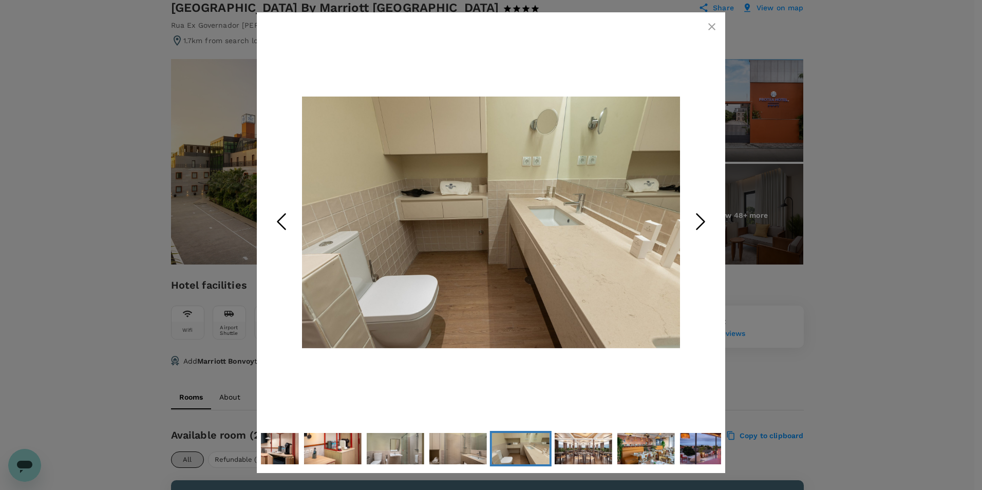
click at [699, 225] on icon "Next Slide" at bounding box center [700, 221] width 31 height 31
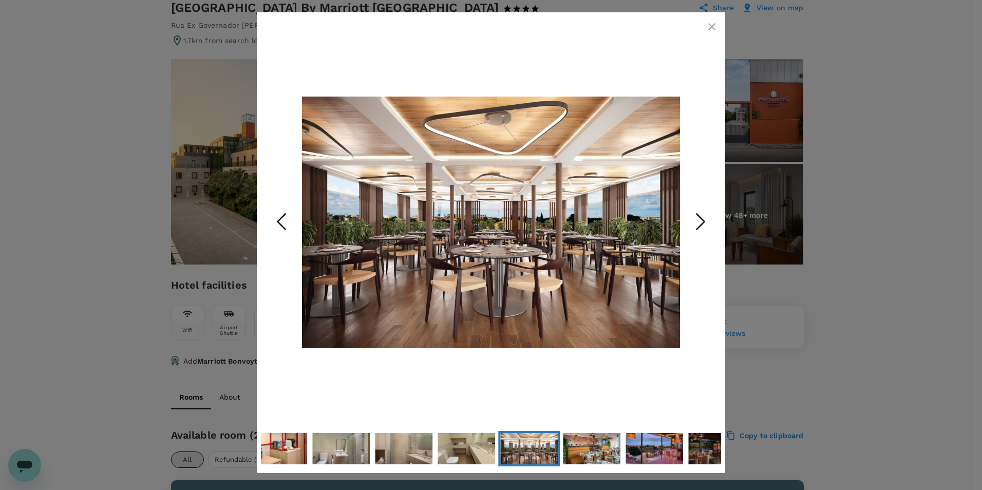
click at [699, 225] on icon "Next Slide" at bounding box center [700, 221] width 31 height 31
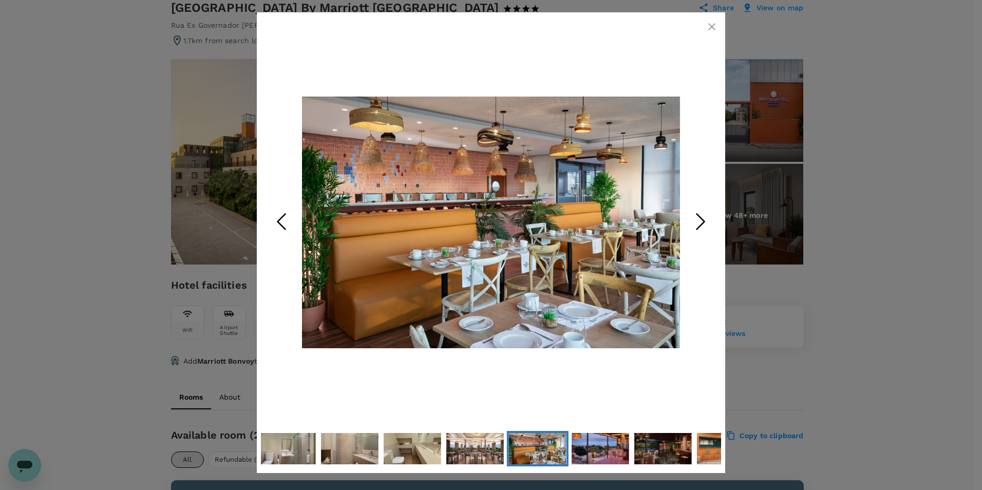
click at [280, 219] on polyline "Previous Slide" at bounding box center [282, 221] width 8 height 15
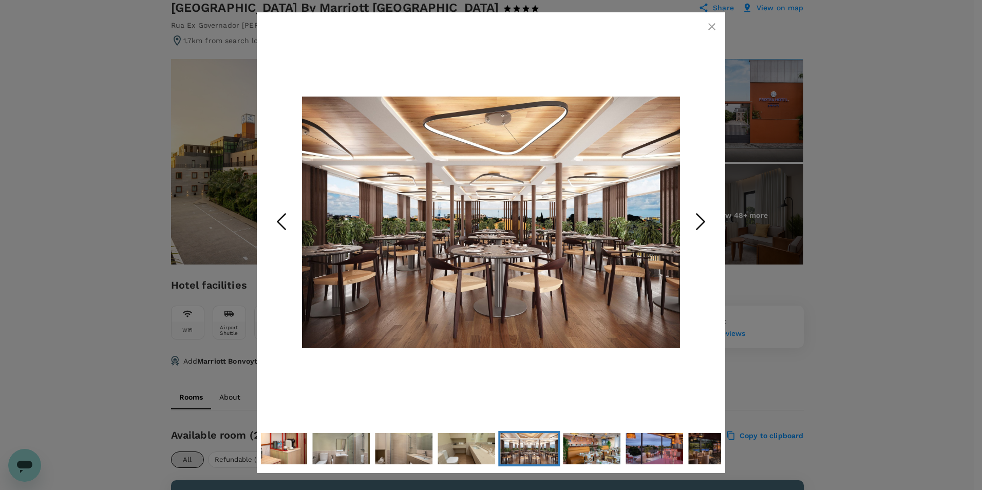
click at [711, 24] on icon "button" at bounding box center [712, 27] width 12 height 12
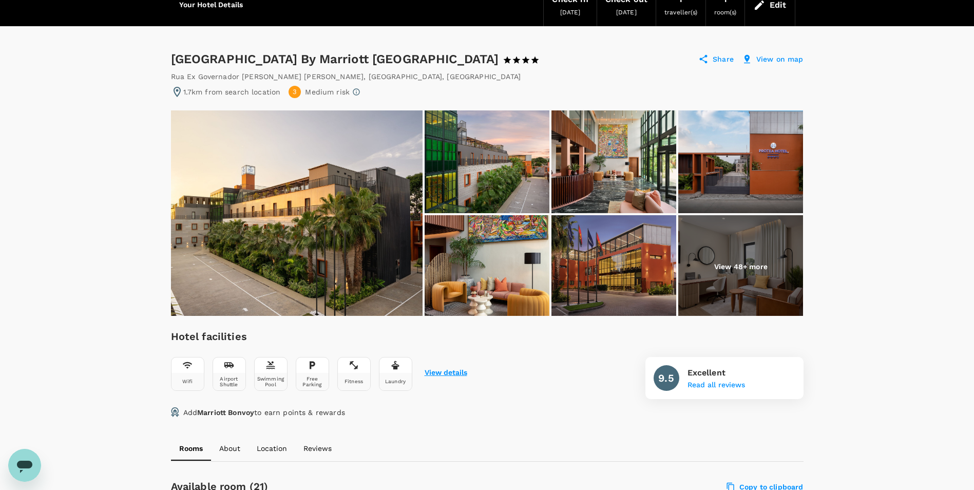
scroll to position [0, 0]
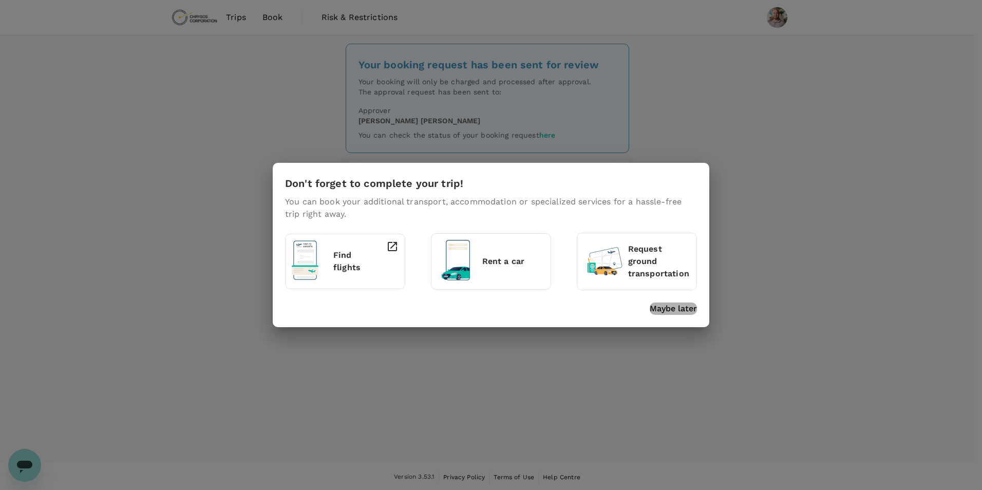
click at [669, 311] on p "Maybe later" at bounding box center [673, 309] width 47 height 12
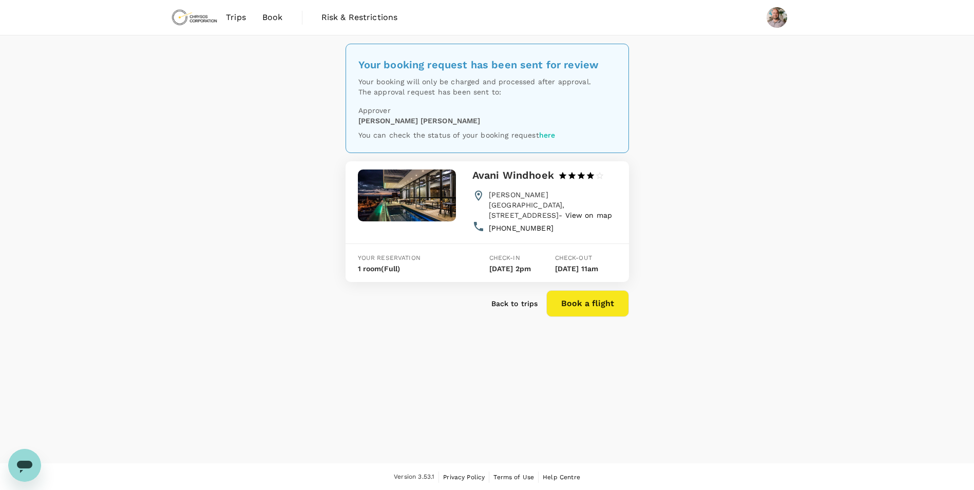
click at [268, 21] on span "Book" at bounding box center [272, 17] width 21 height 12
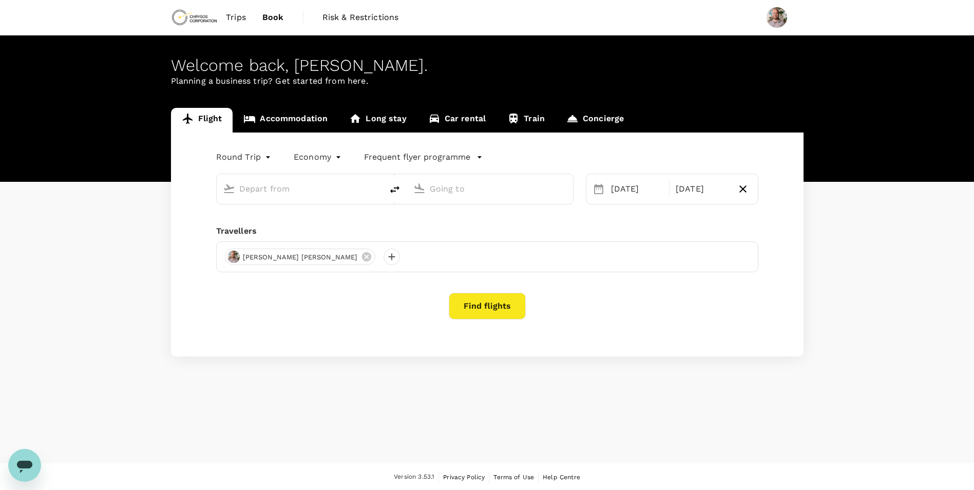
type input "OR Tambo Intl (JNB)"
type input "Windhoek [PERSON_NAME] Intl (WDH)"
type input "OR Tambo Intl (JNB)"
type input "Windhoek [PERSON_NAME] Intl (WDH)"
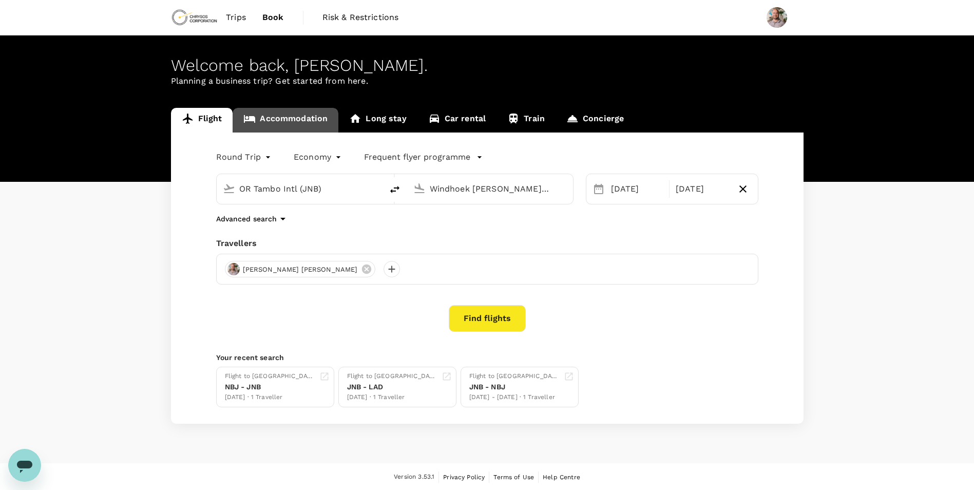
click at [264, 124] on link "Accommodation" at bounding box center [286, 120] width 106 height 25
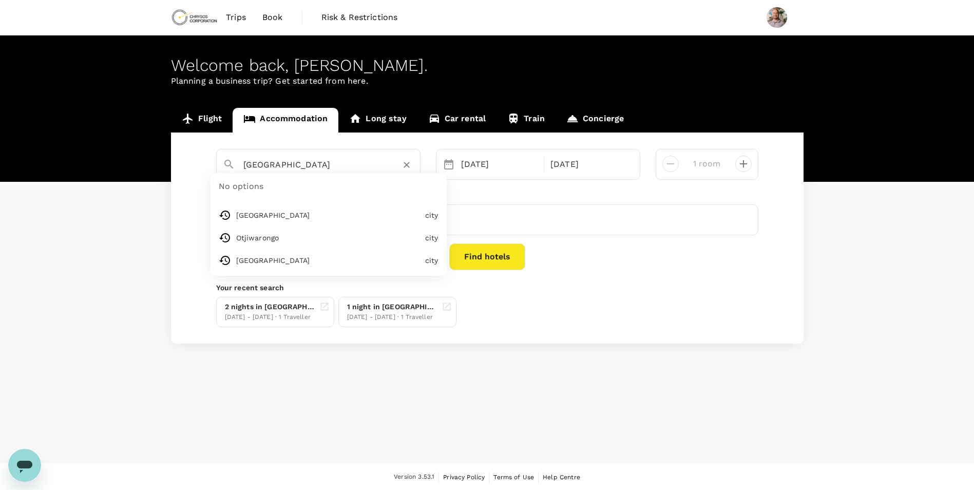
click at [277, 171] on input "[GEOGRAPHIC_DATA]" at bounding box center [314, 165] width 142 height 16
type input "[GEOGRAPHIC_DATA]"
click at [503, 259] on button "Find hotels" at bounding box center [487, 256] width 76 height 27
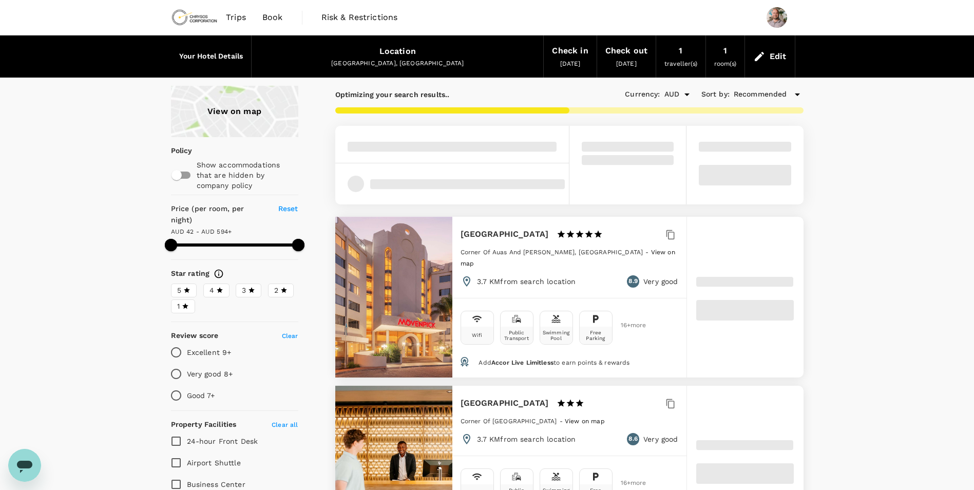
click at [776, 54] on div "Edit" at bounding box center [778, 56] width 17 height 14
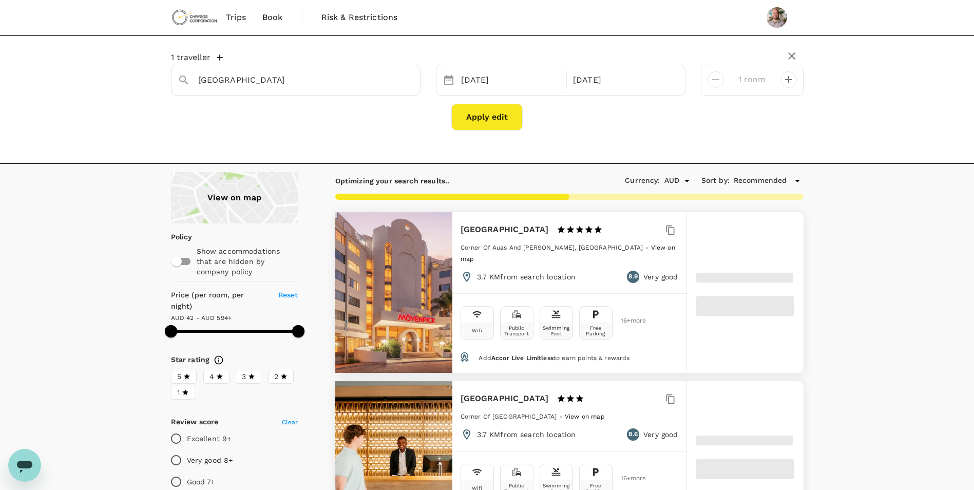
type input "594.15"
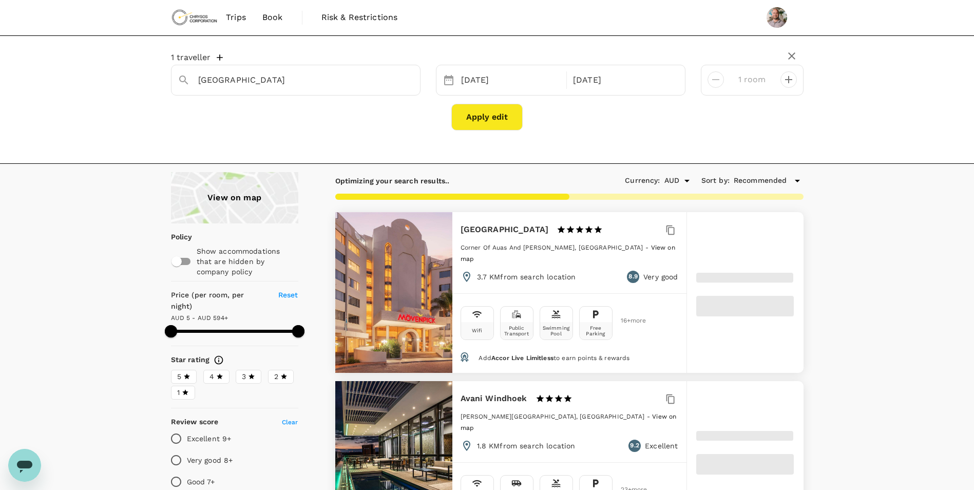
type input "5.15"
click at [496, 82] on div "[DATE]" at bounding box center [511, 80] width 108 height 20
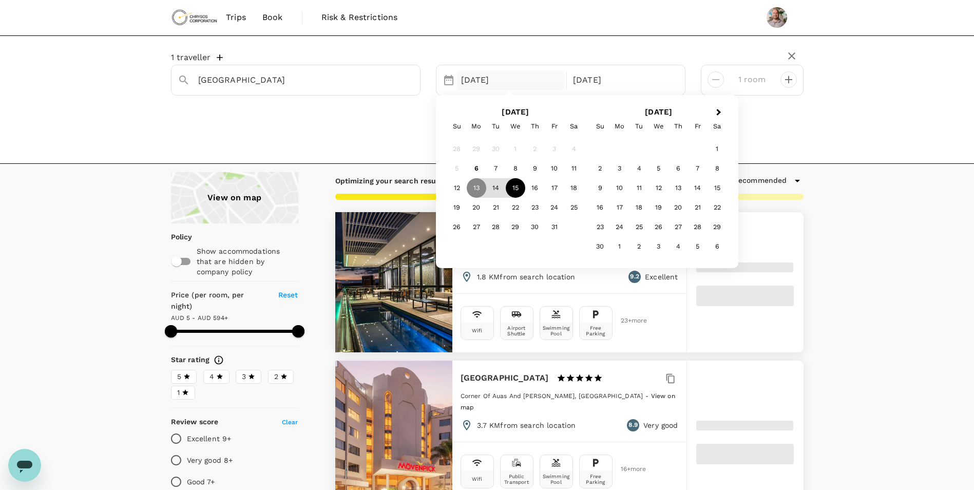
click at [517, 190] on div "15" at bounding box center [516, 188] width 20 height 20
click at [551, 192] on div "17" at bounding box center [555, 189] width 20 height 20
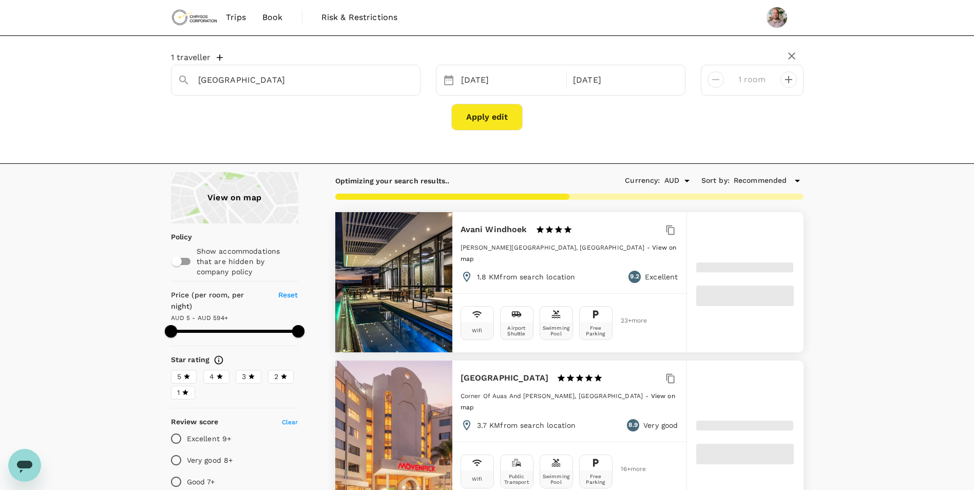
type input "594.15"
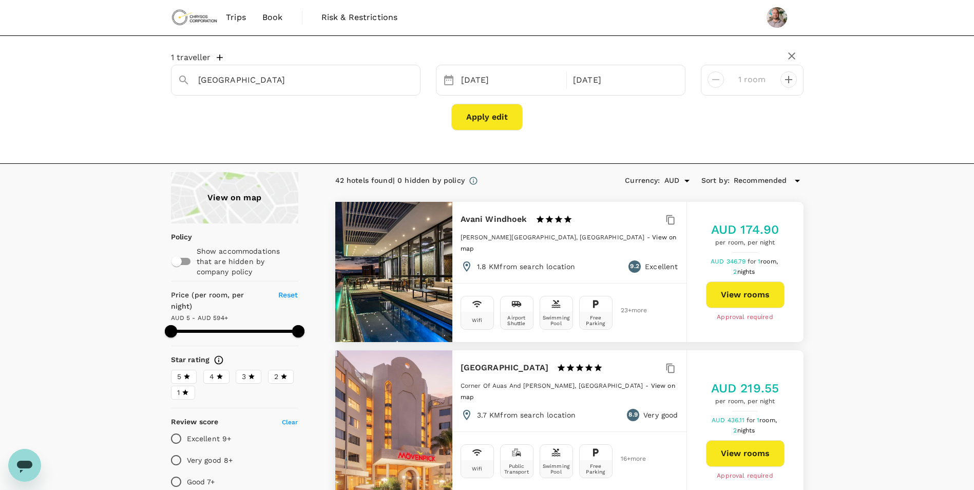
click at [508, 124] on button "Apply edit" at bounding box center [486, 117] width 71 height 27
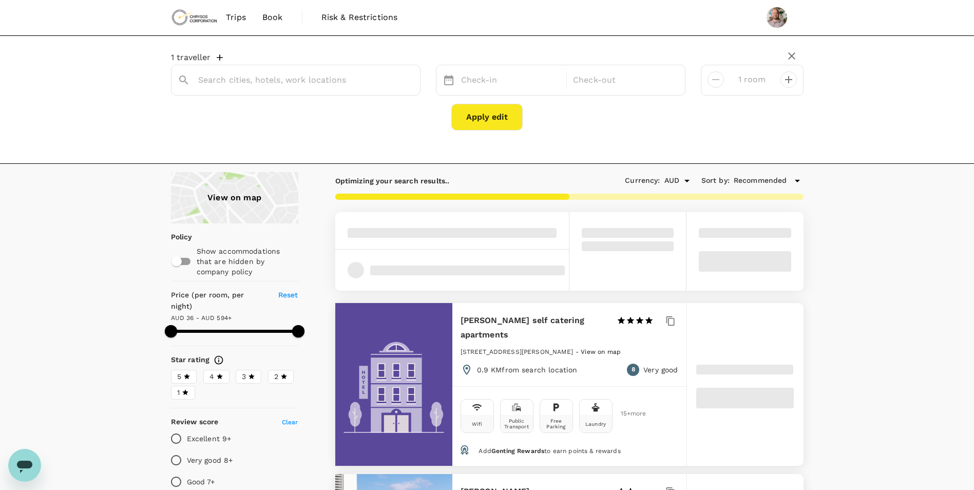
type input "Windhoek"
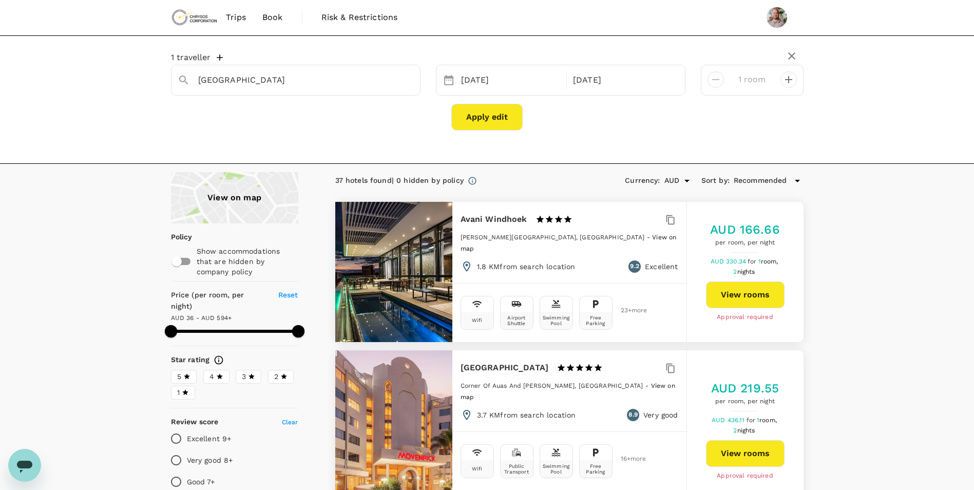
click at [751, 296] on button "View rooms" at bounding box center [745, 294] width 79 height 27
type input "594.05"
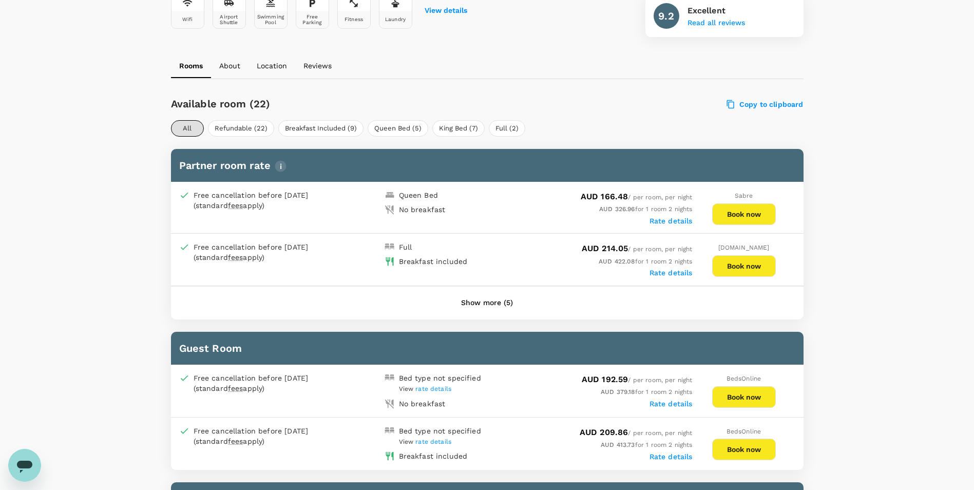
scroll to position [407, 0]
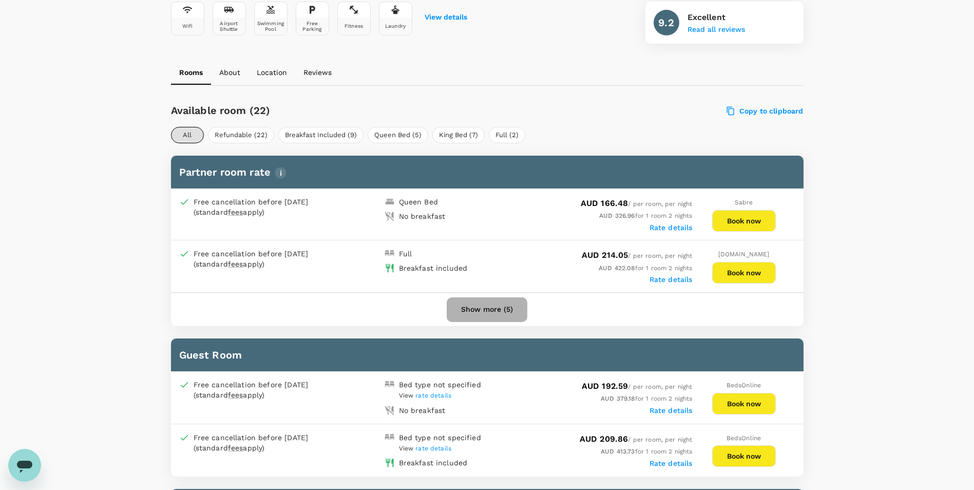
click at [504, 307] on button "Show more (5)" at bounding box center [487, 309] width 81 height 25
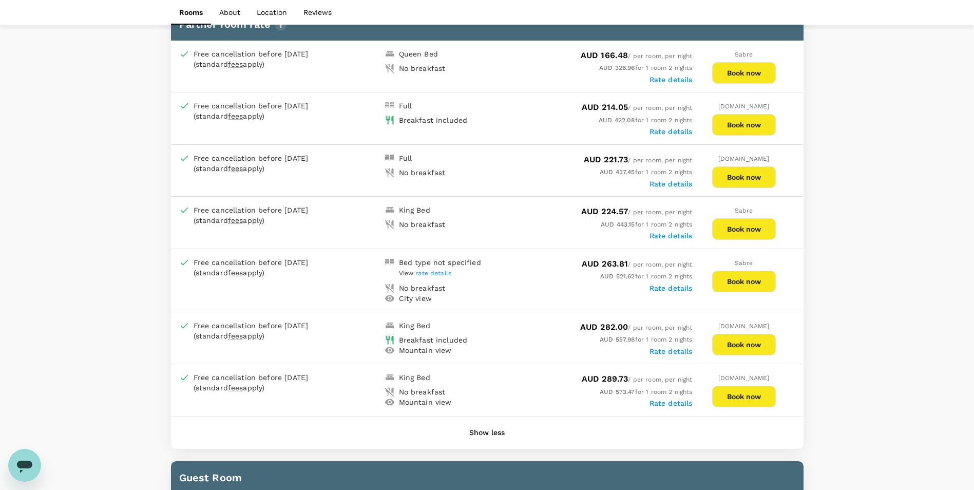
scroll to position [561, 0]
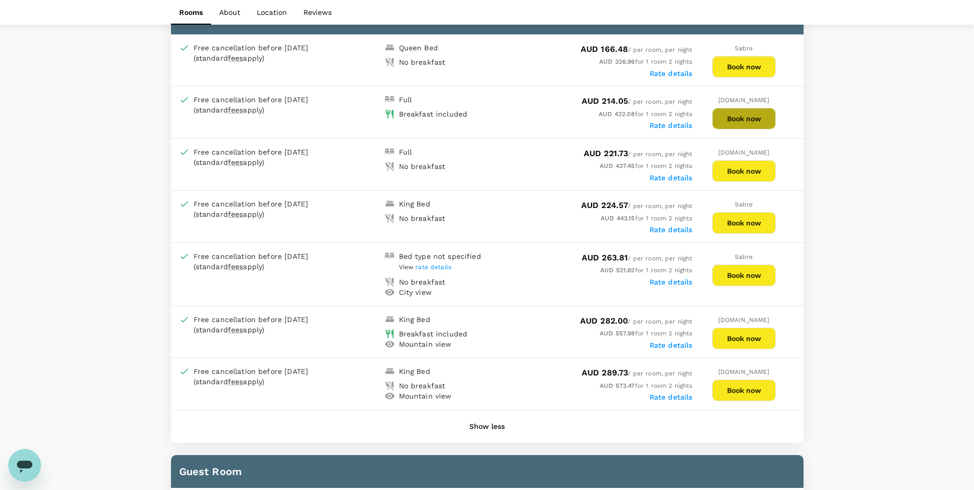
click at [728, 118] on button "Book now" at bounding box center [744, 119] width 64 height 22
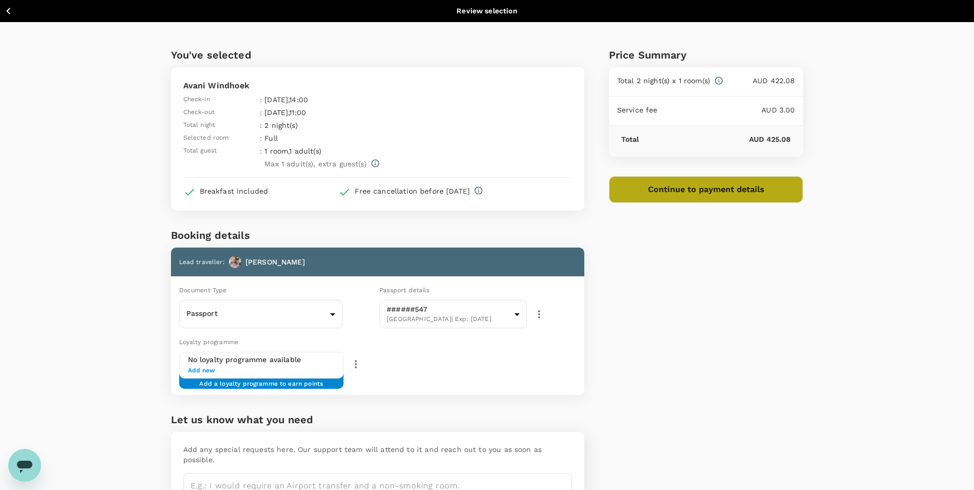
click at [707, 186] on button "Continue to payment details" at bounding box center [706, 189] width 195 height 27
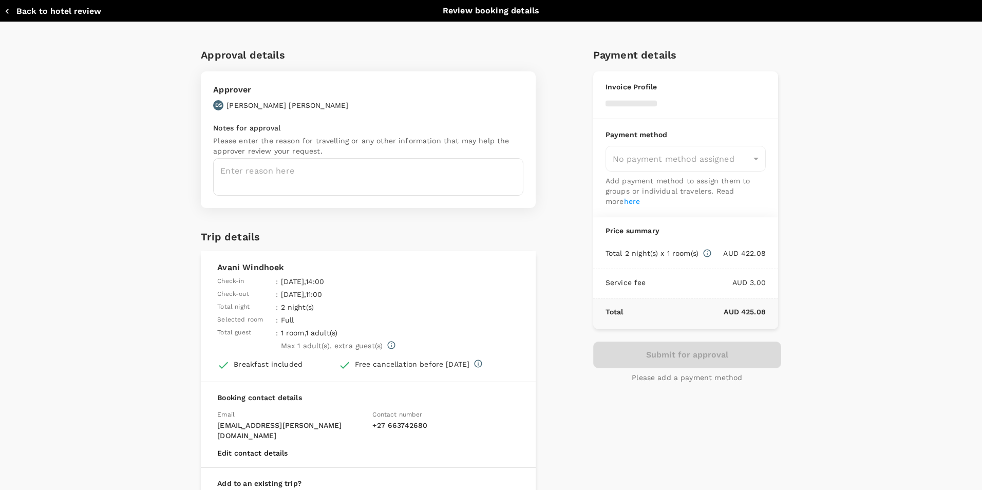
type input "9c4289b1-14a3-4119-8736-521306e5ca8f"
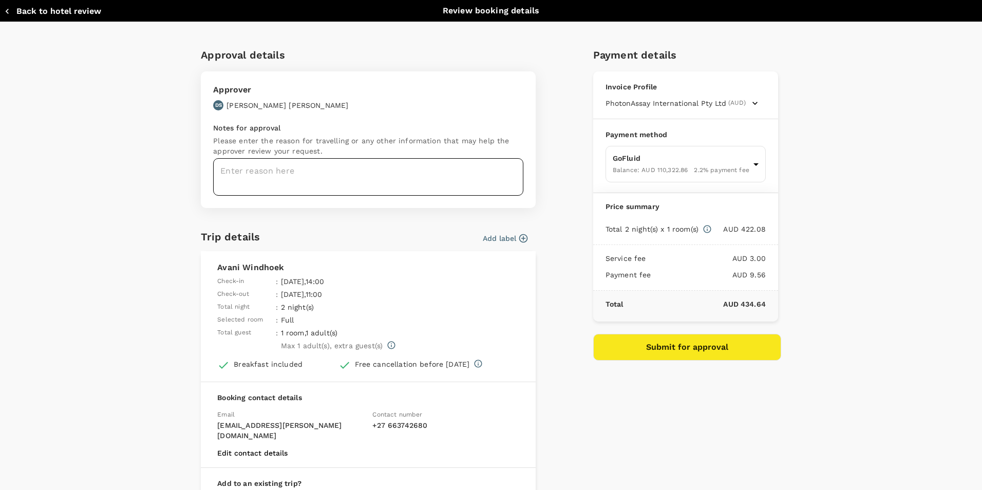
click at [389, 183] on textarea at bounding box center [368, 176] width 310 height 37
type textarea "W"
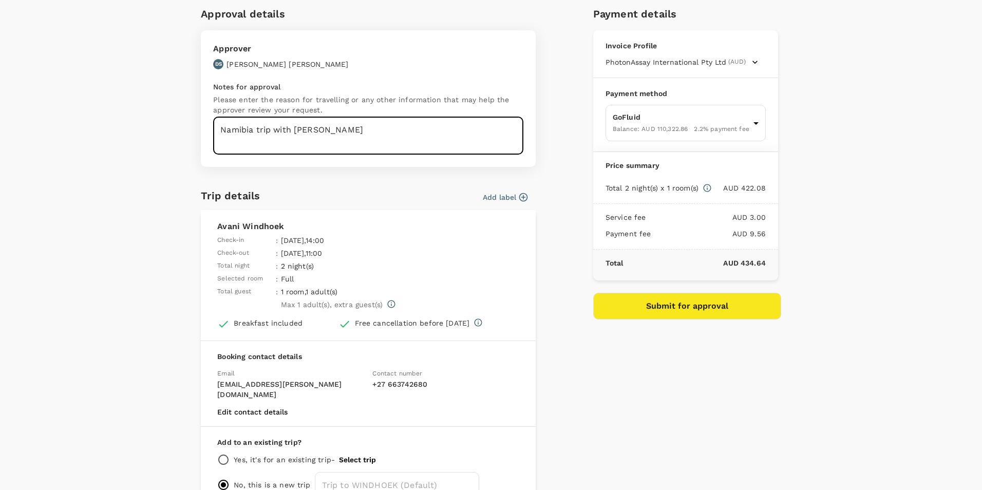
scroll to position [96, 0]
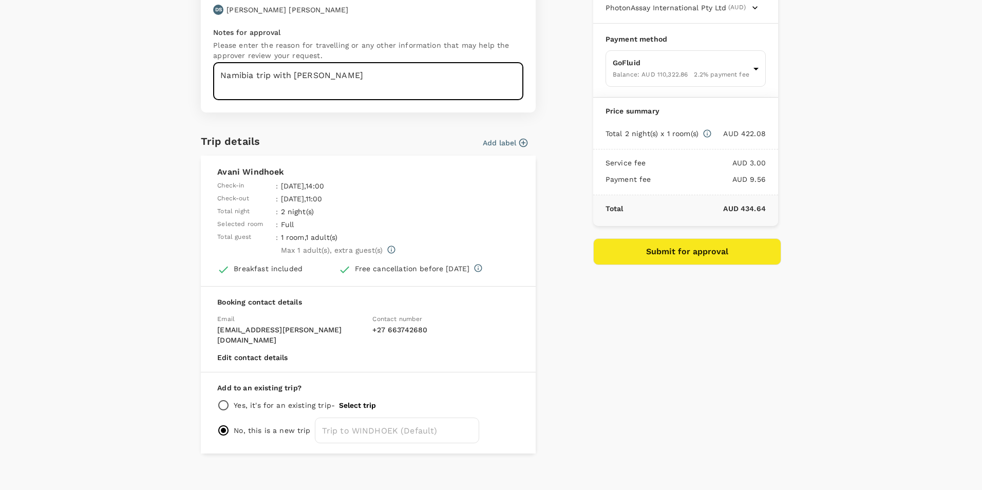
type textarea "Namibia trip with Emmanuel"
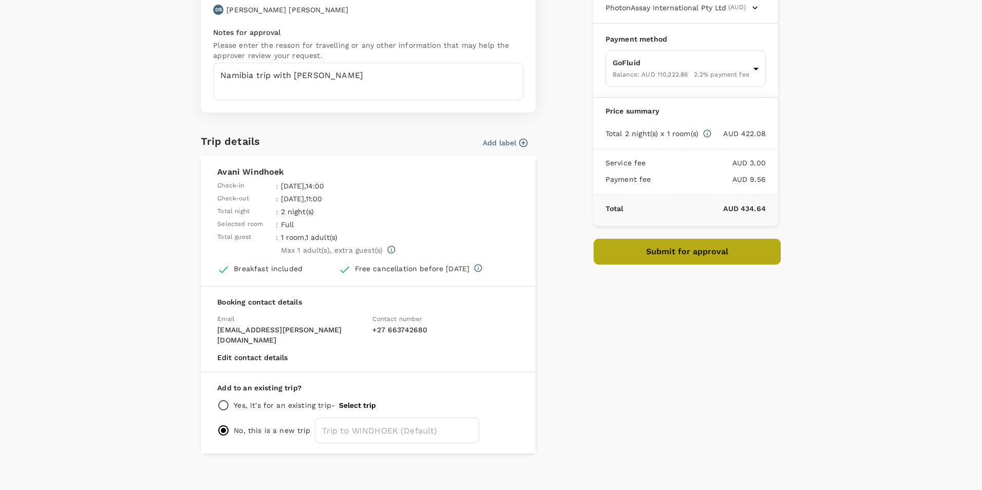
click at [720, 260] on button "Submit for approval" at bounding box center [687, 251] width 188 height 27
